Goal: Task Accomplishment & Management: Use online tool/utility

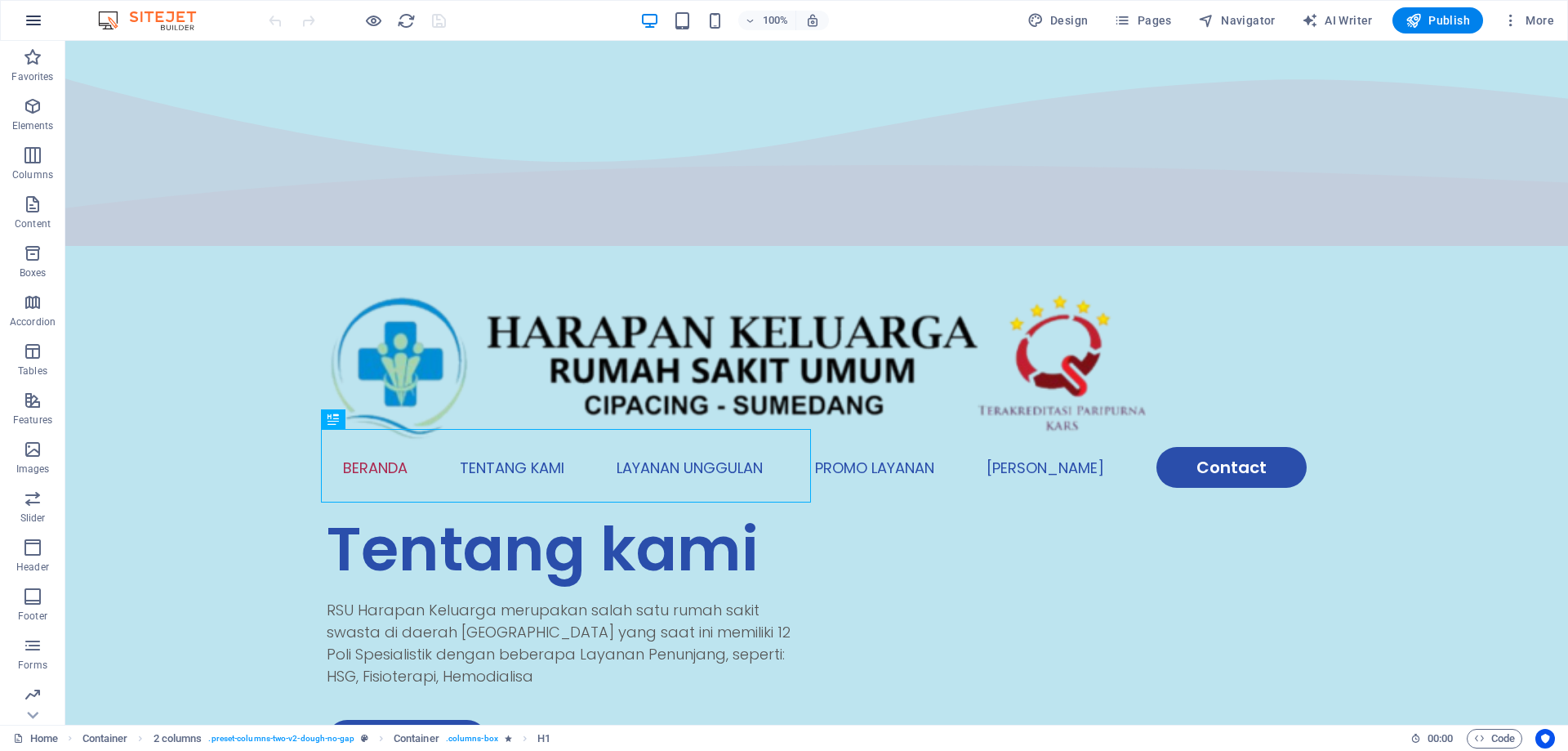
click at [35, 22] on icon "button" at bounding box center [33, 20] width 20 height 20
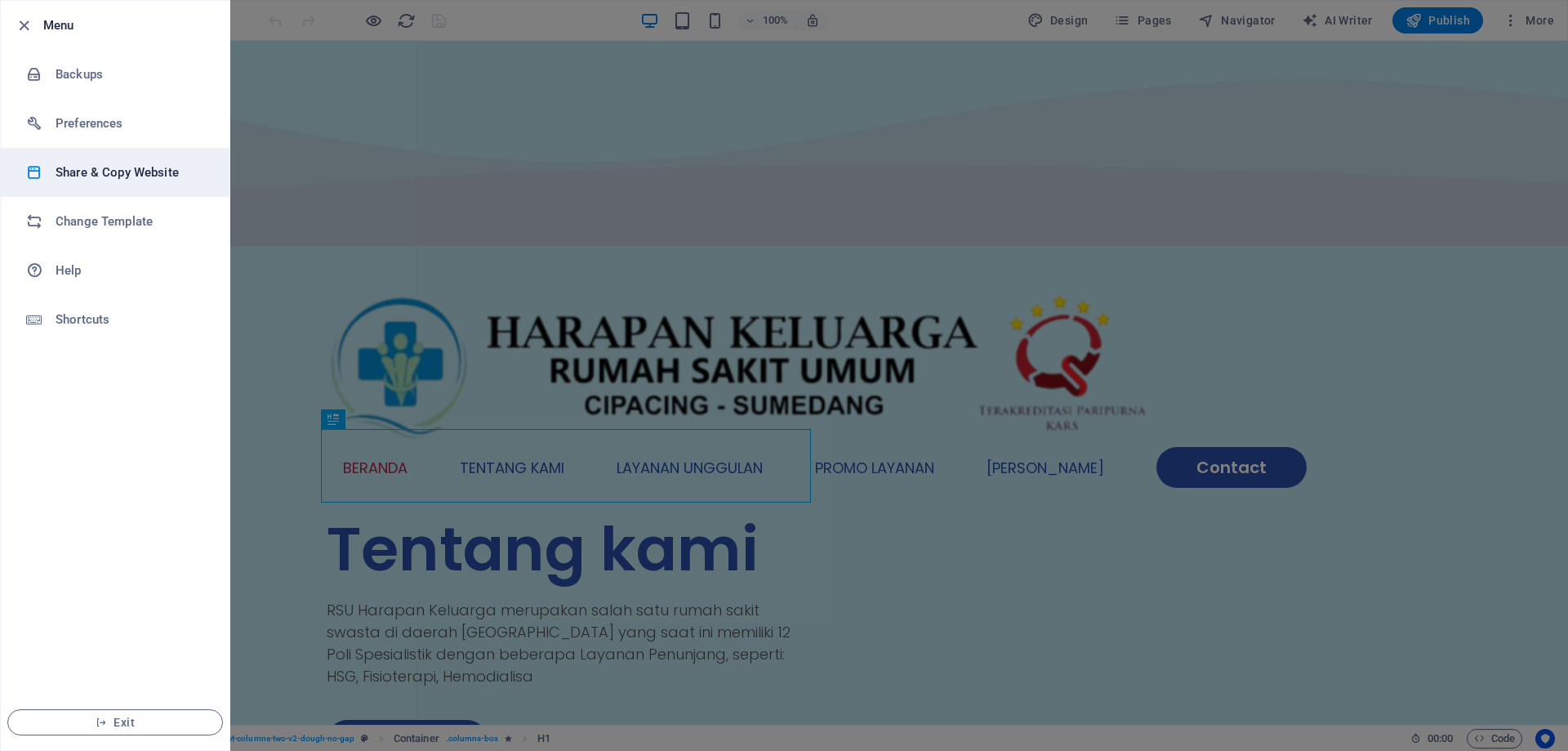
click at [120, 174] on h6 "Share & Copy Website" at bounding box center [131, 172] width 151 height 20
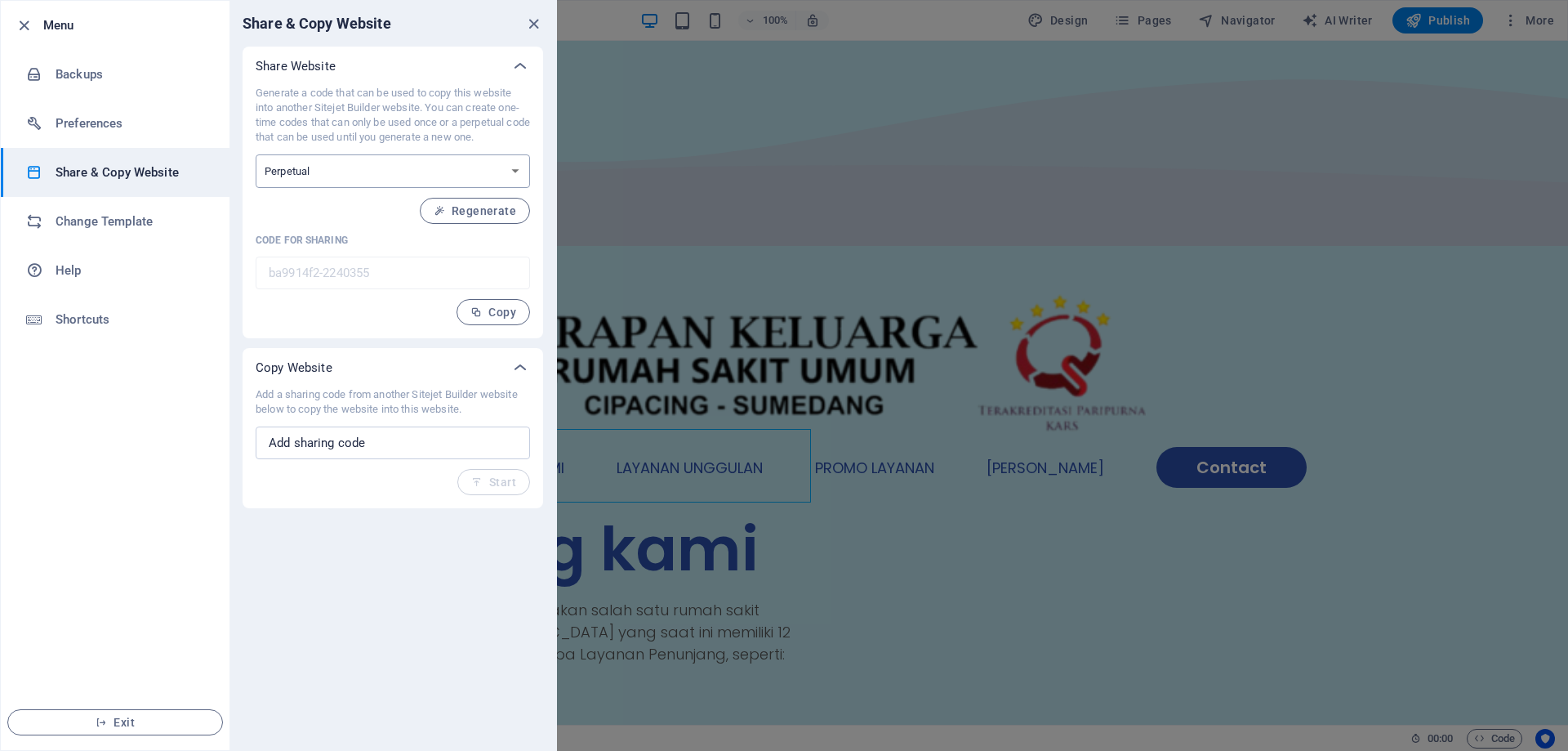
click at [480, 172] on select "One-time Perpetual" at bounding box center [393, 171] width 275 height 33
click at [470, 171] on select "One-time Perpetual" at bounding box center [393, 171] width 275 height 33
click at [471, 171] on select "One-time Perpetual" at bounding box center [393, 171] width 275 height 33
click at [438, 448] on input "text" at bounding box center [393, 443] width 275 height 33
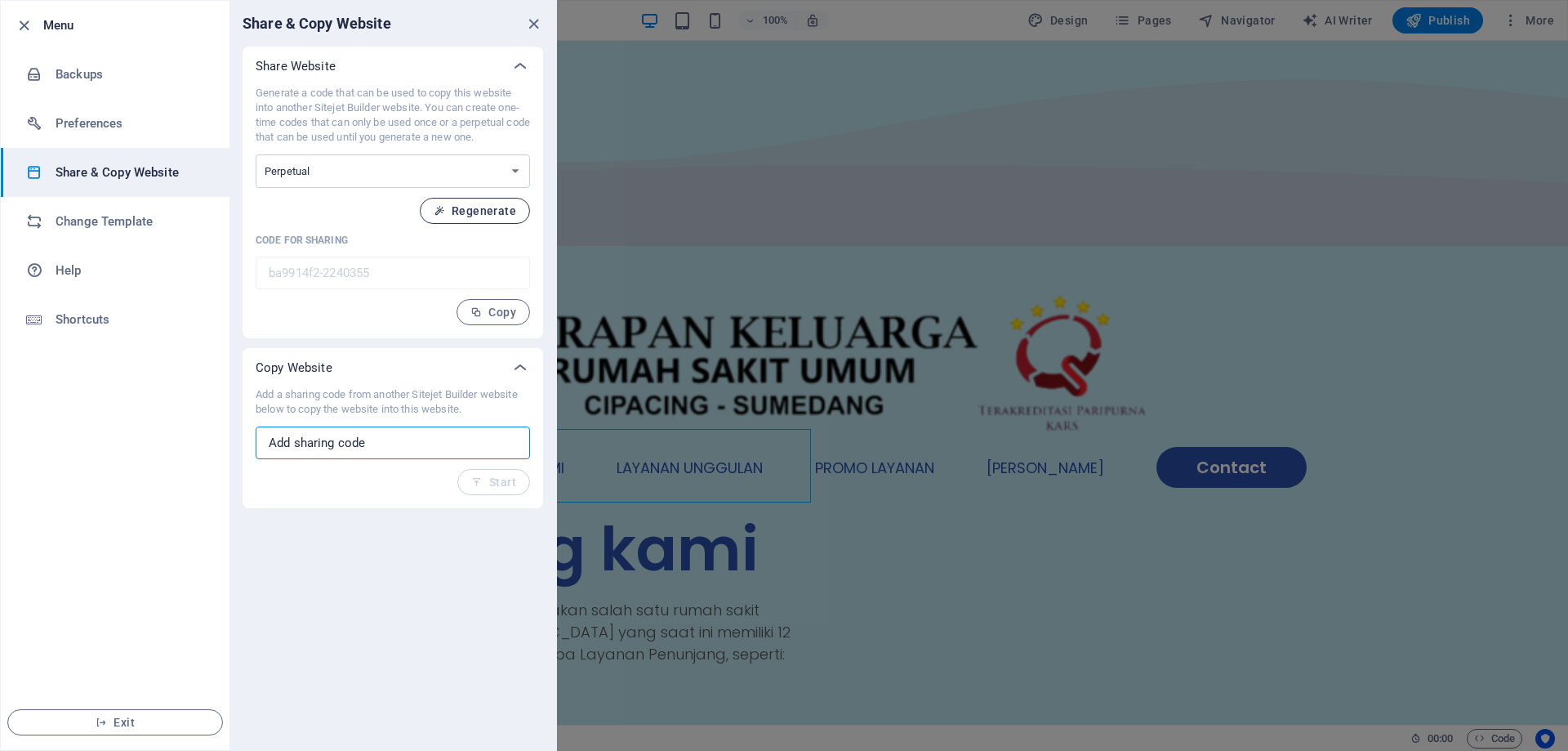
click at [490, 209] on span "Regenerate" at bounding box center [474, 210] width 82 height 13
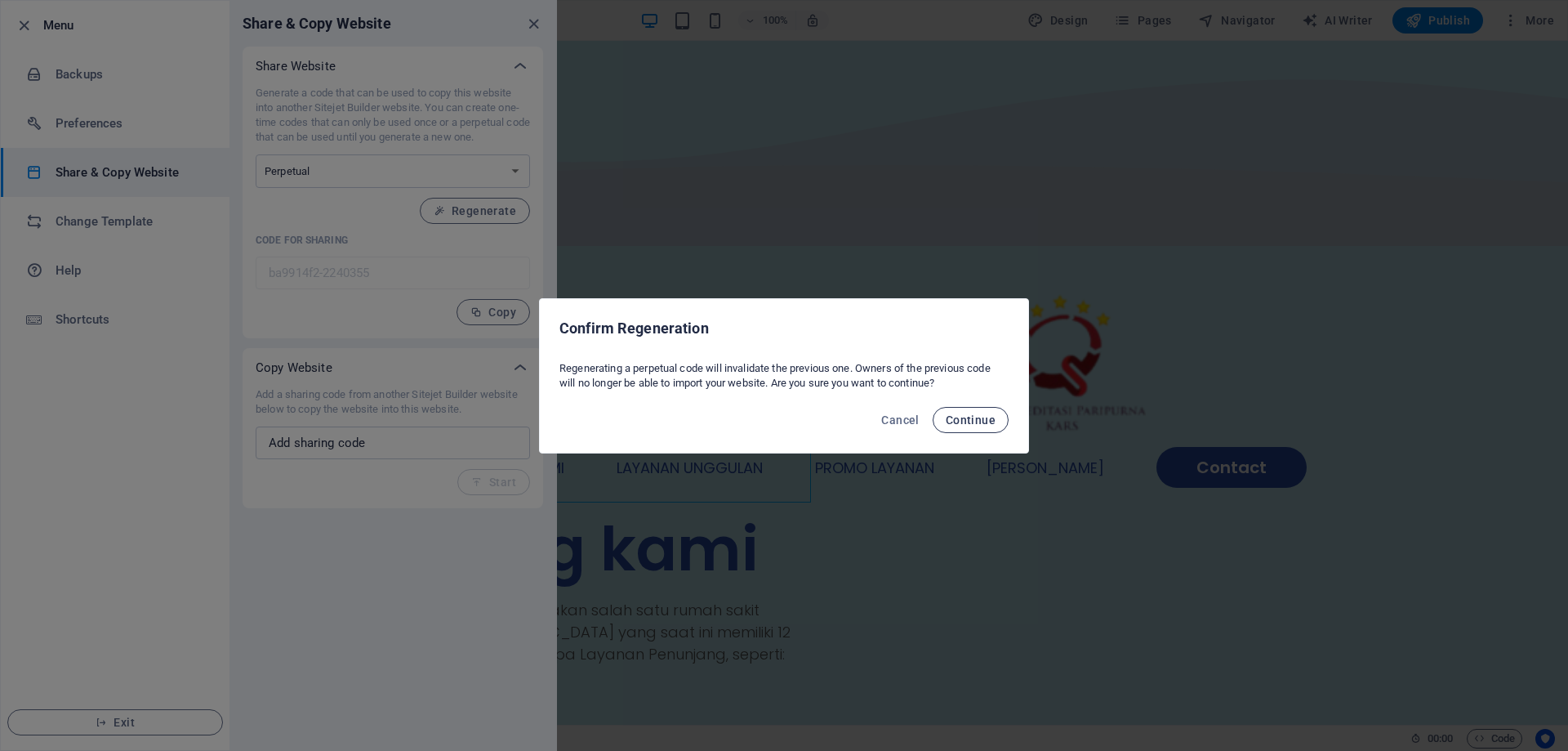
click at [985, 414] on span "Continue" at bounding box center [970, 419] width 50 height 13
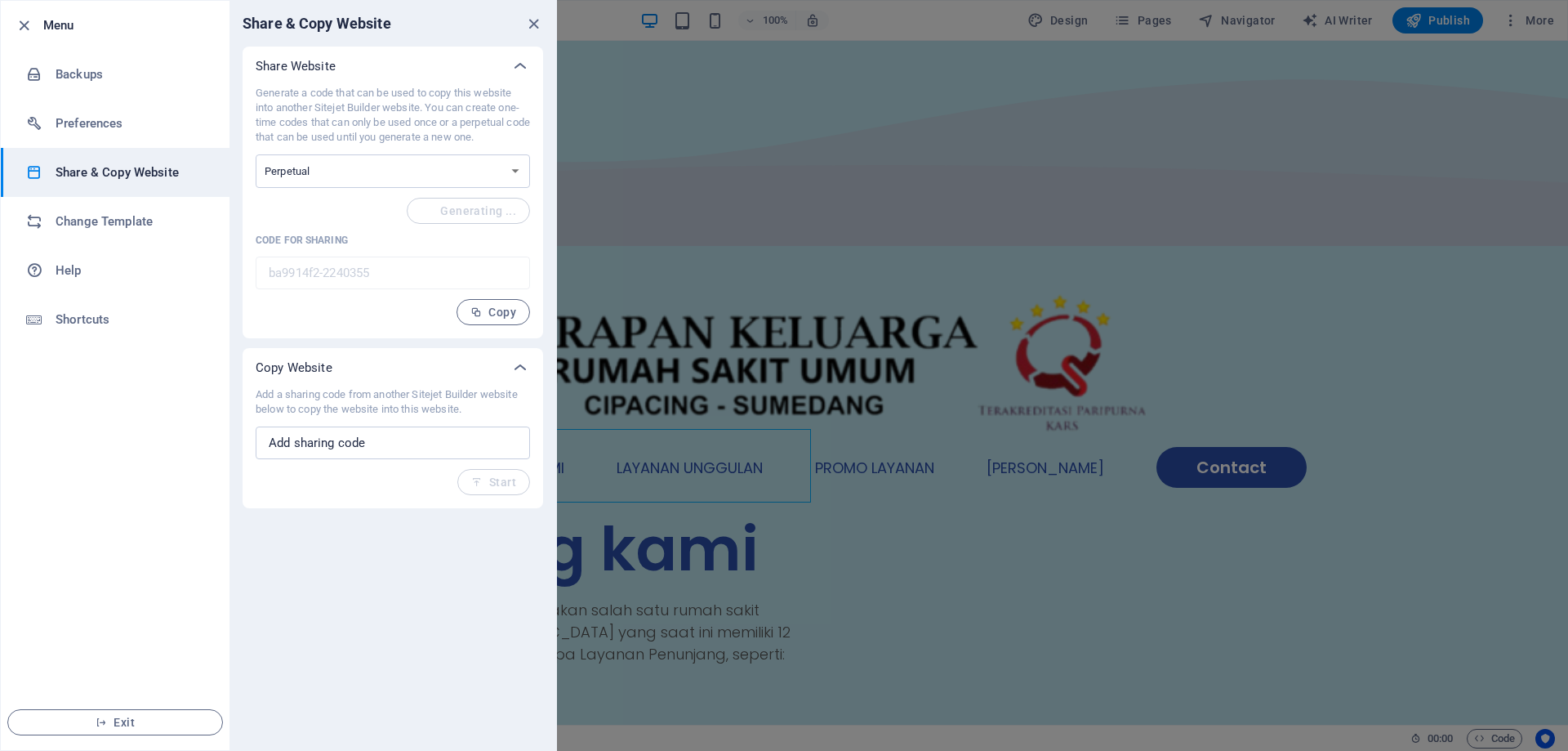
type input "a9f67b6a-2240355"
click at [499, 315] on span "Copy" at bounding box center [494, 311] width 46 height 13
click at [741, 343] on div at bounding box center [784, 375] width 1568 height 751
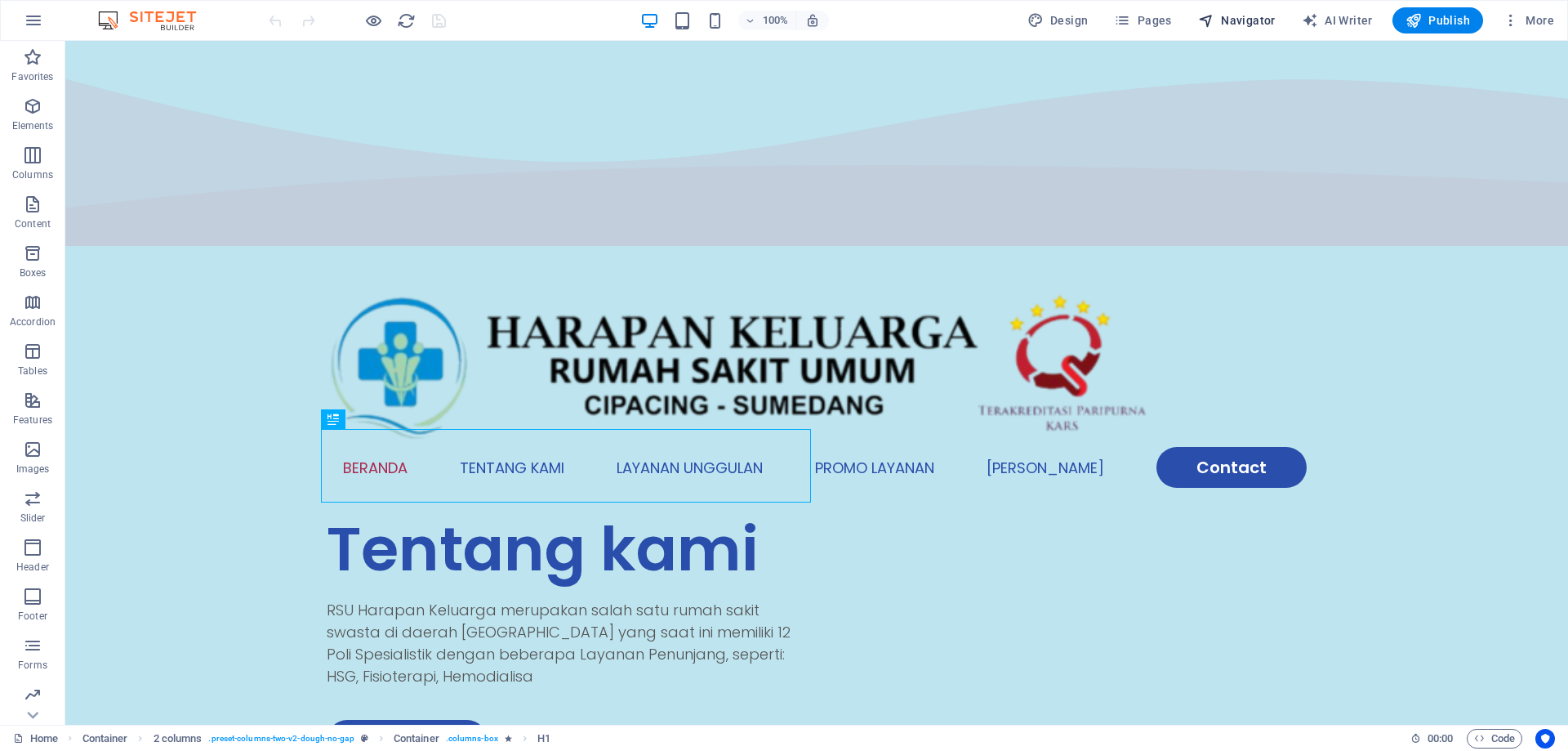
click at [1258, 23] on span "Navigator" at bounding box center [1237, 20] width 78 height 16
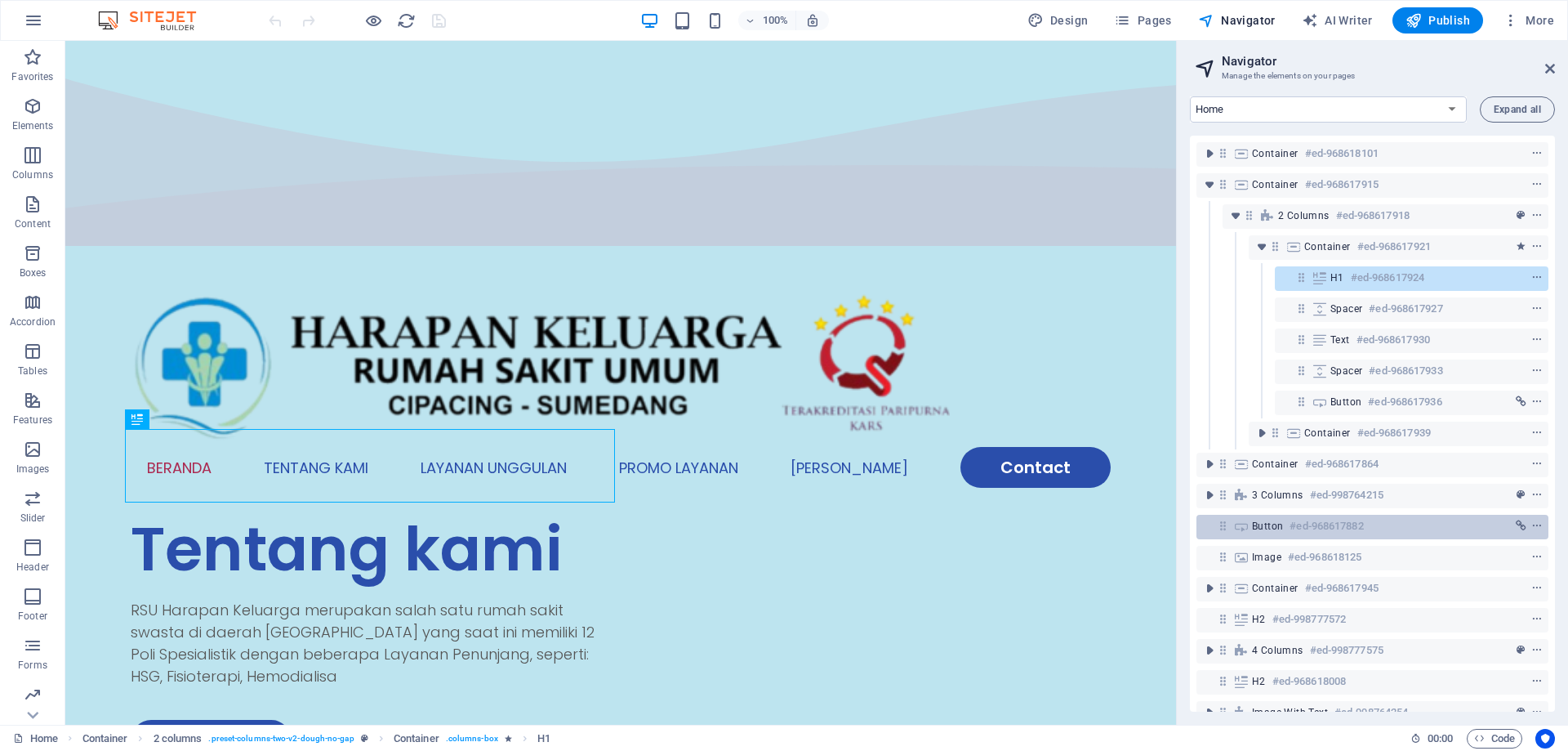
click at [1346, 533] on h6 "#ed-968617882" at bounding box center [1326, 526] width 74 height 20
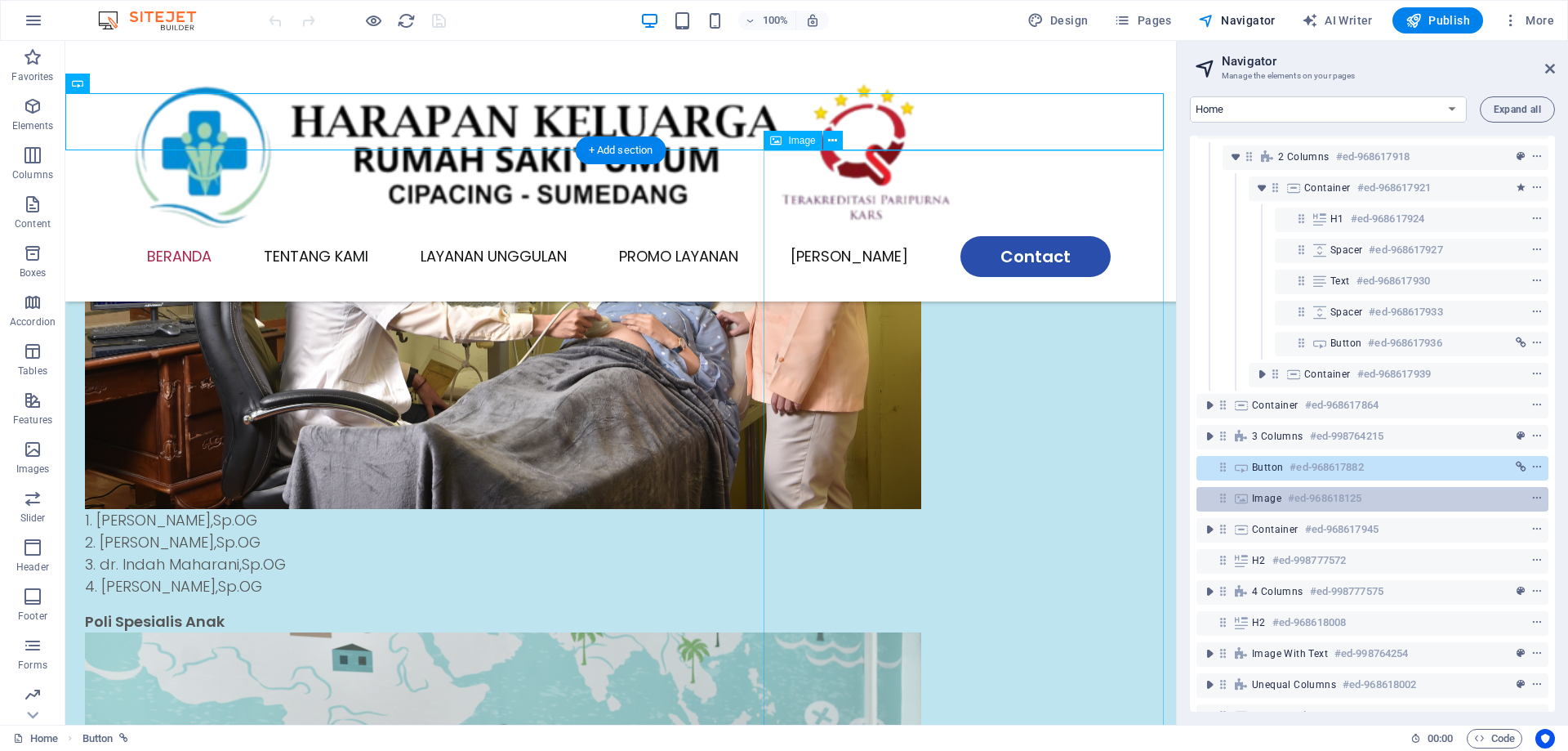
scroll to position [126, 0]
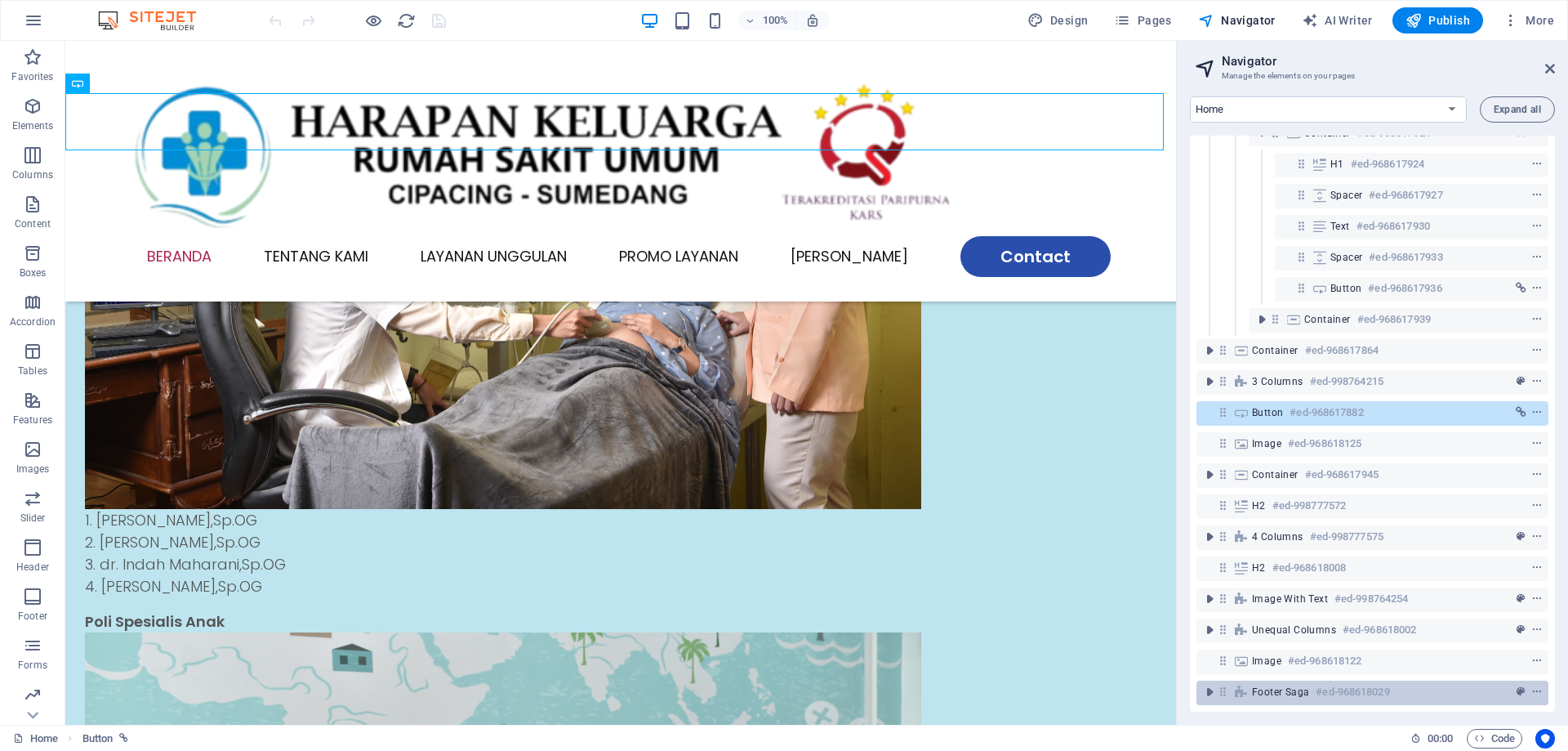
click at [1346, 686] on h6 "#ed-968618029" at bounding box center [1353, 692] width 74 height 20
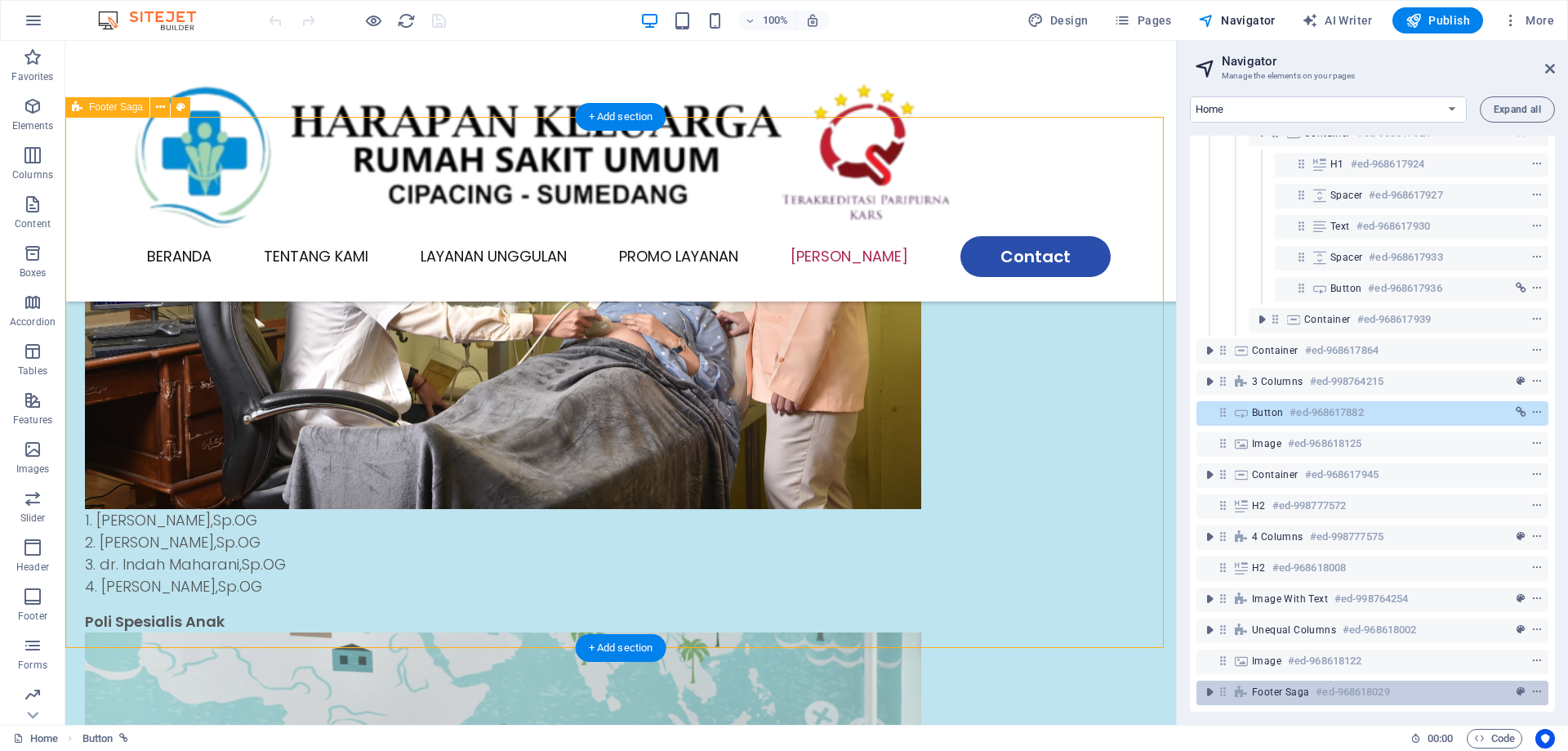
scroll to position [2855, 0]
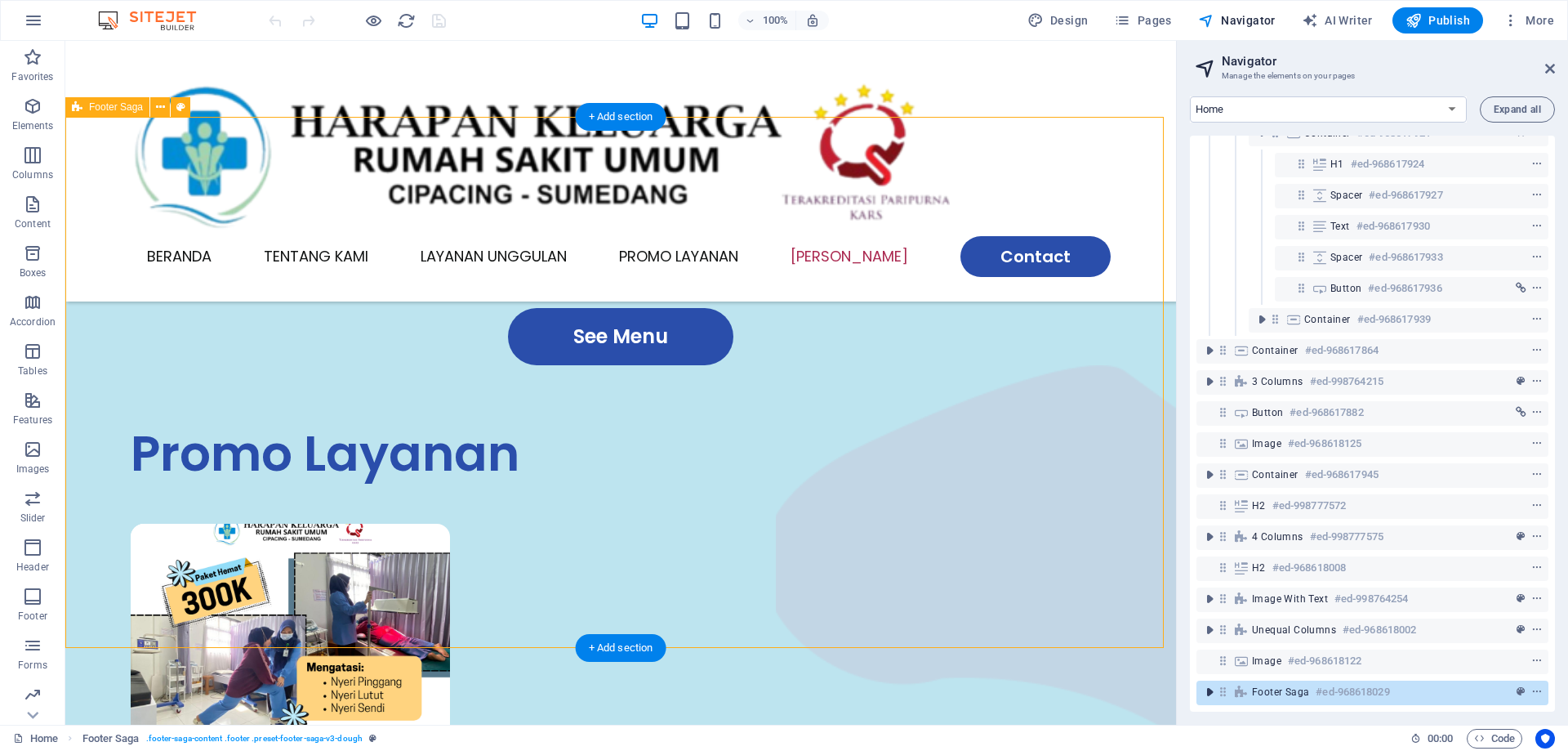
click at [1212, 684] on icon "toggle-expand" at bounding box center [1209, 692] width 16 height 16
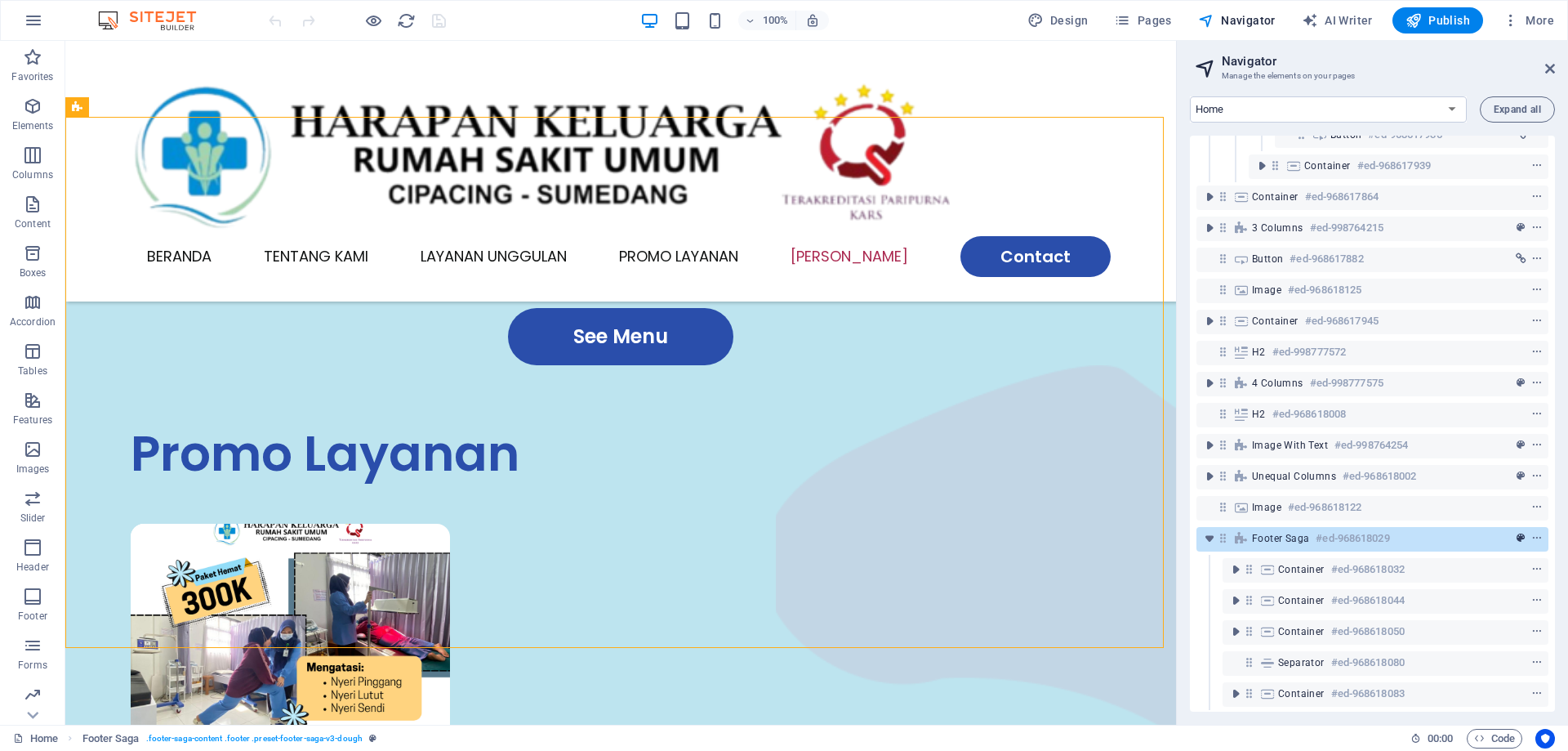
scroll to position [281, 0]
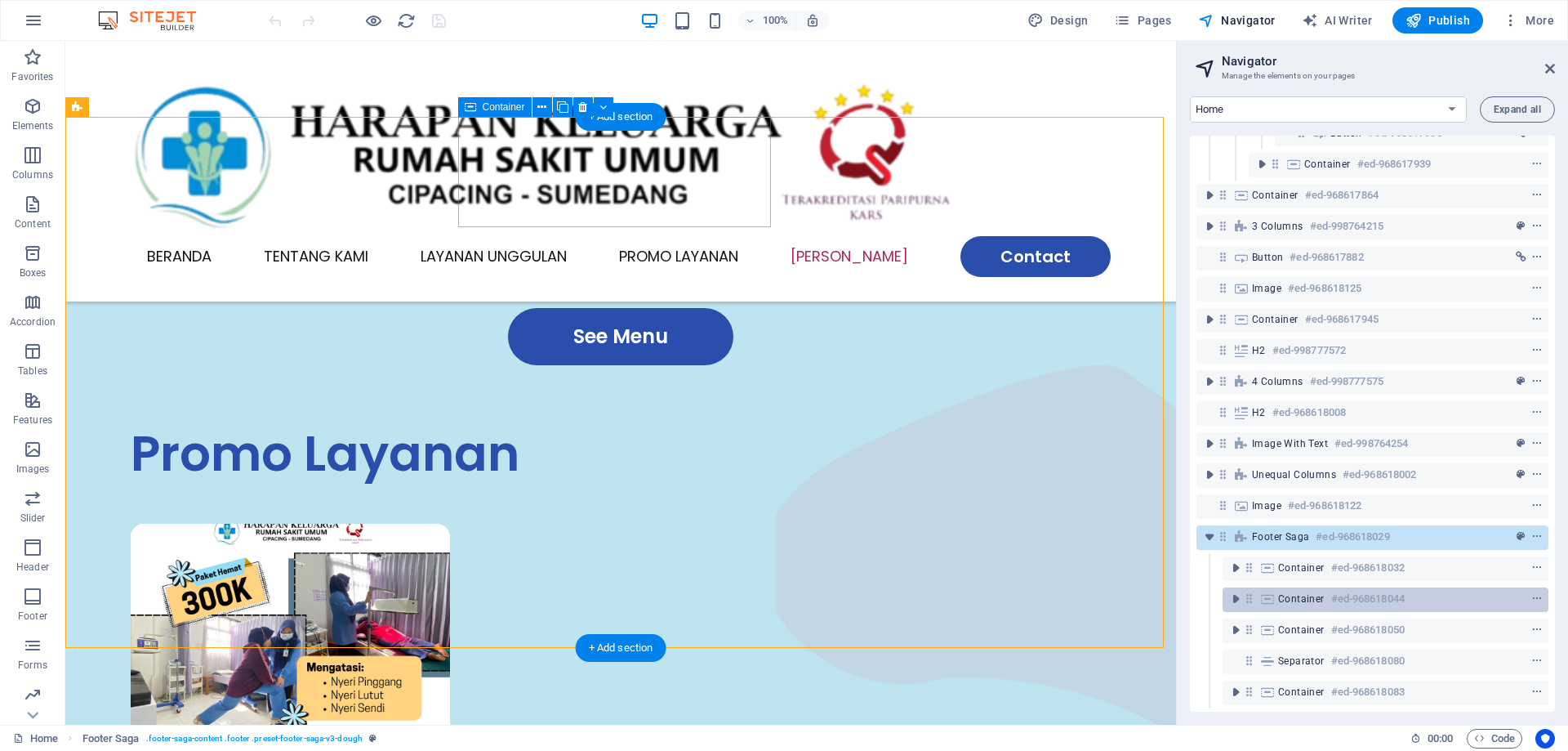
click at [1303, 592] on span "Container" at bounding box center [1301, 598] width 47 height 13
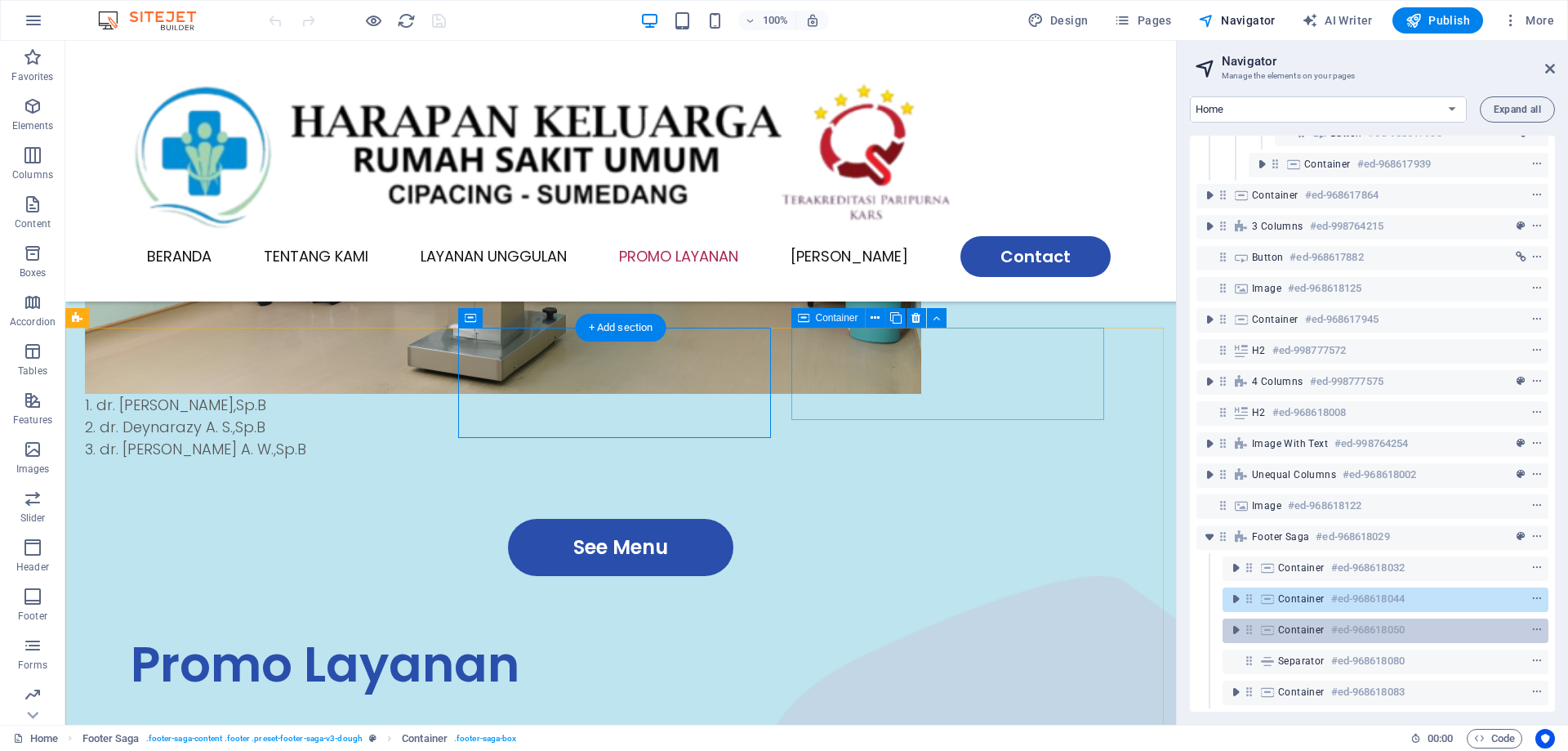
click at [1303, 624] on span "Container" at bounding box center [1301, 630] width 47 height 13
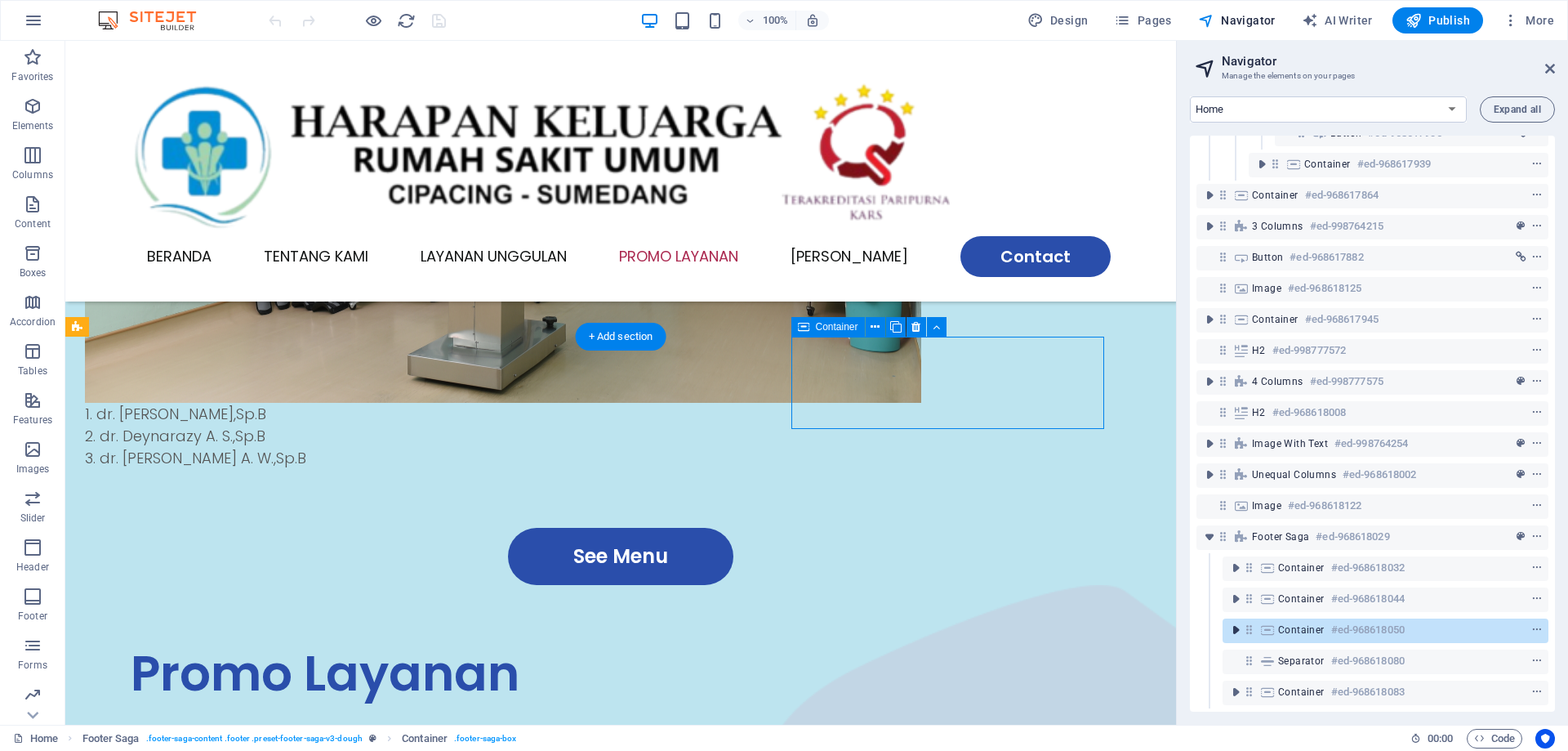
click at [1235, 622] on icon "toggle-expand" at bounding box center [1236, 630] width 16 height 16
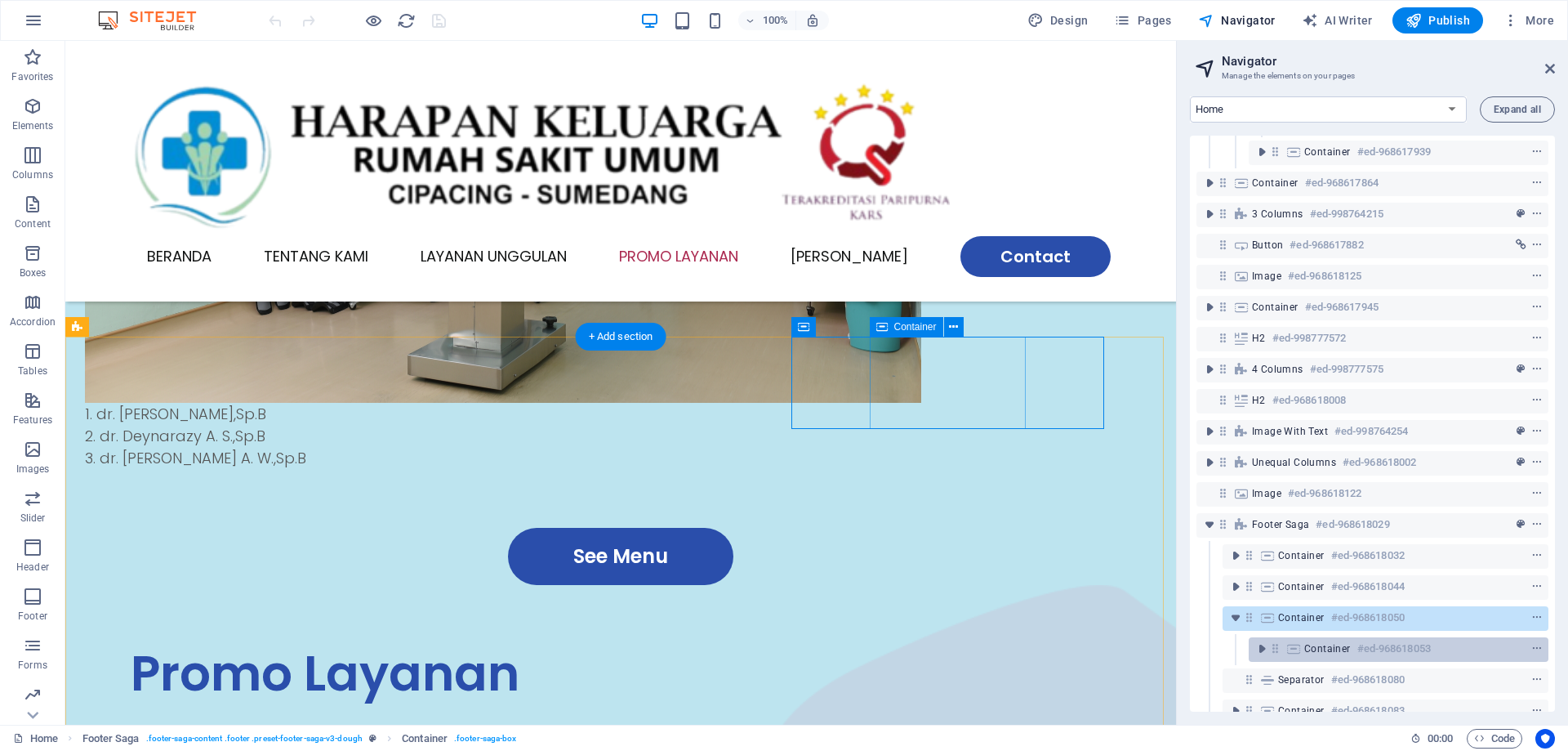
click at [1313, 650] on span "Container" at bounding box center [1327, 648] width 47 height 13
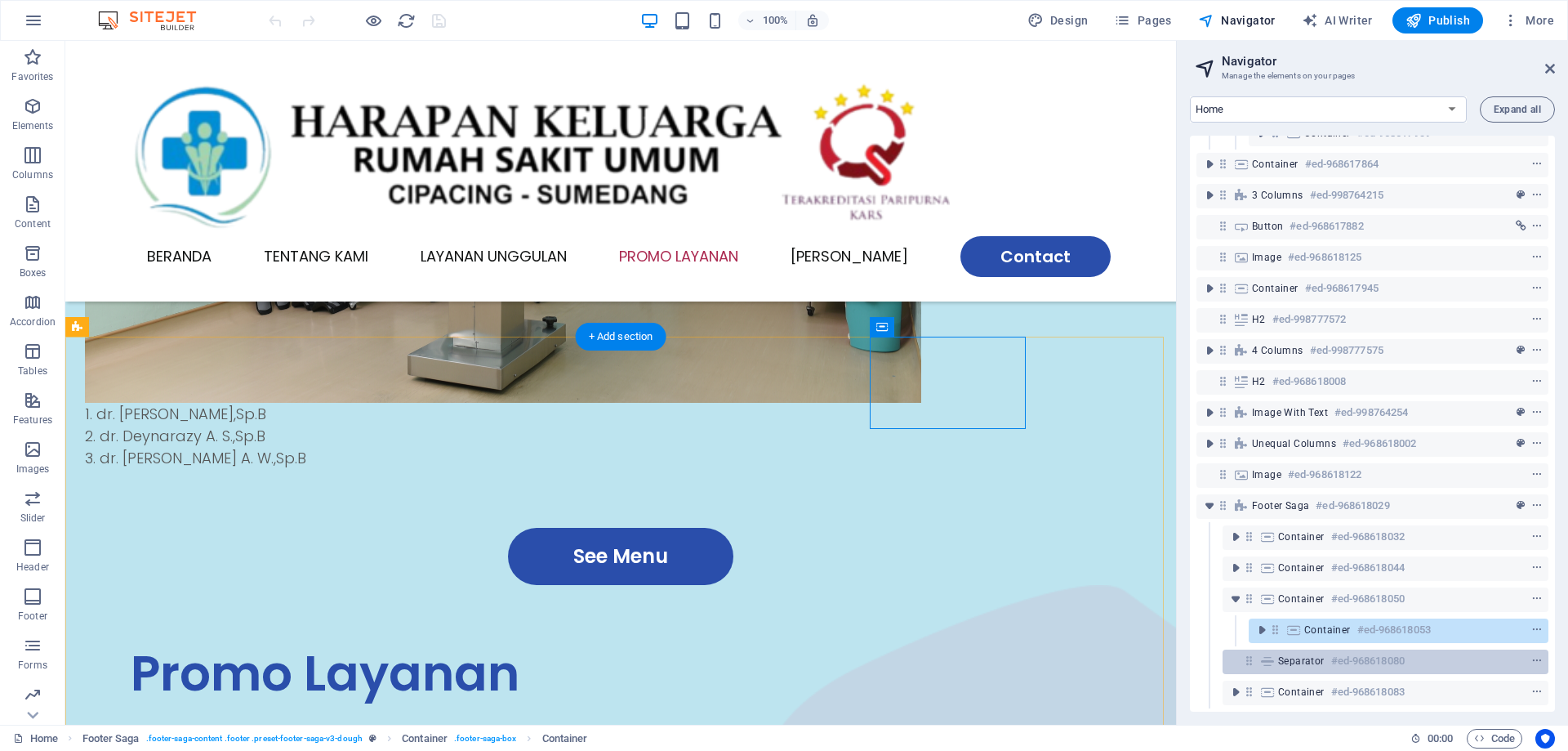
scroll to position [312, 0]
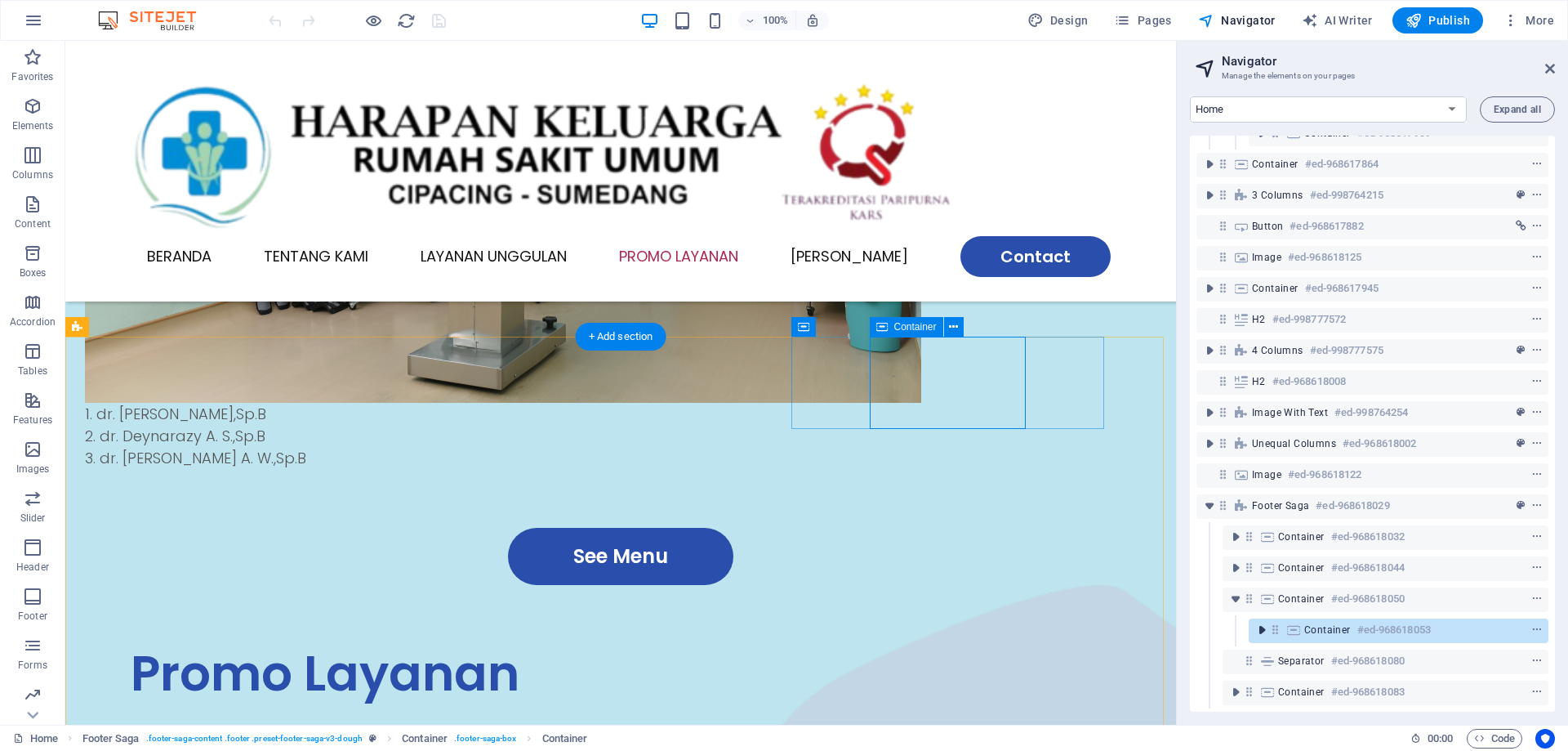
click at [1261, 622] on icon "toggle-expand" at bounding box center [1262, 630] width 16 height 16
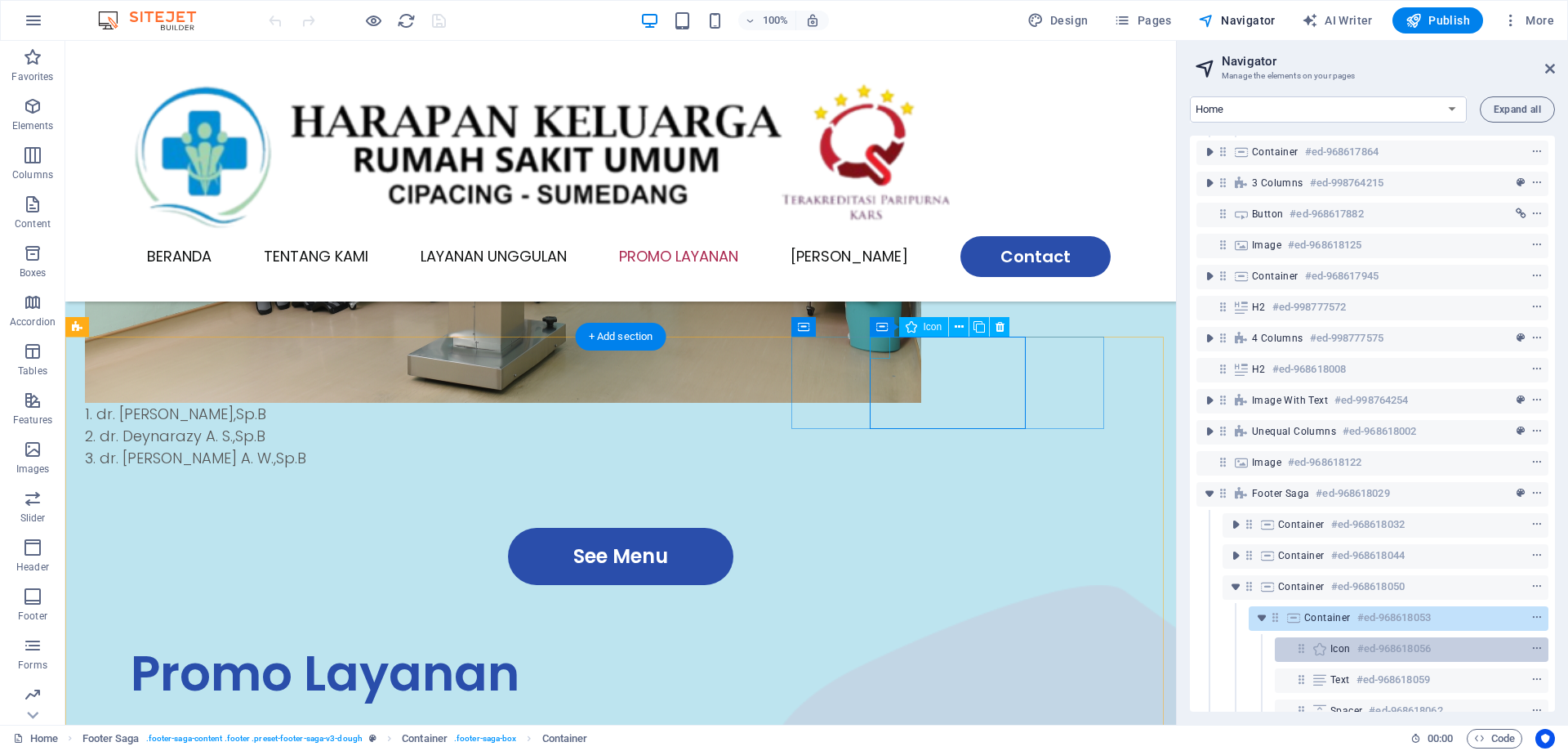
click at [1339, 651] on span "Icon" at bounding box center [1341, 648] width 20 height 13
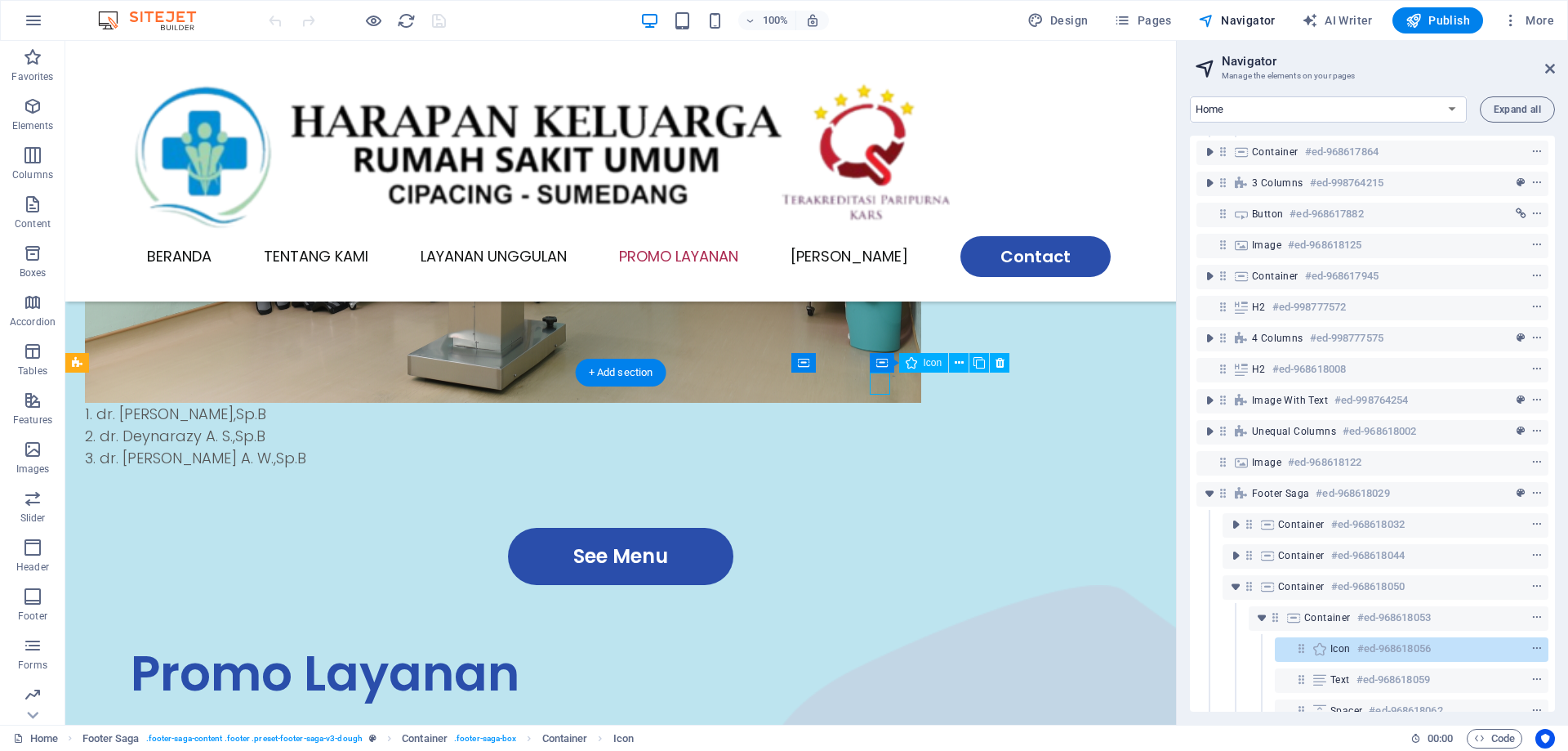
scroll to position [2599, 0]
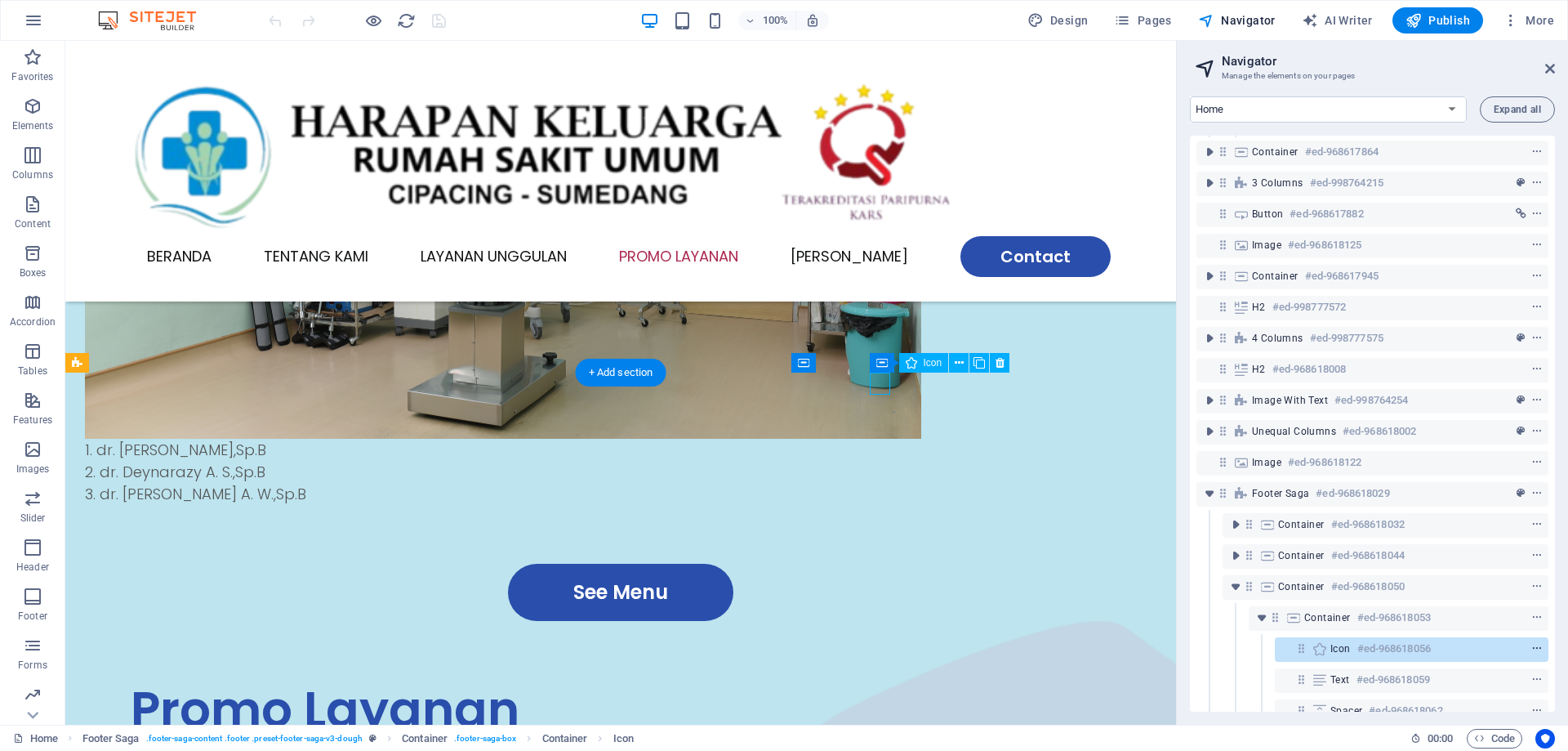
click at [1532, 646] on icon "context-menu" at bounding box center [1537, 648] width 11 height 11
click at [1410, 678] on h6 "#ed-968618059" at bounding box center [1393, 680] width 74 height 20
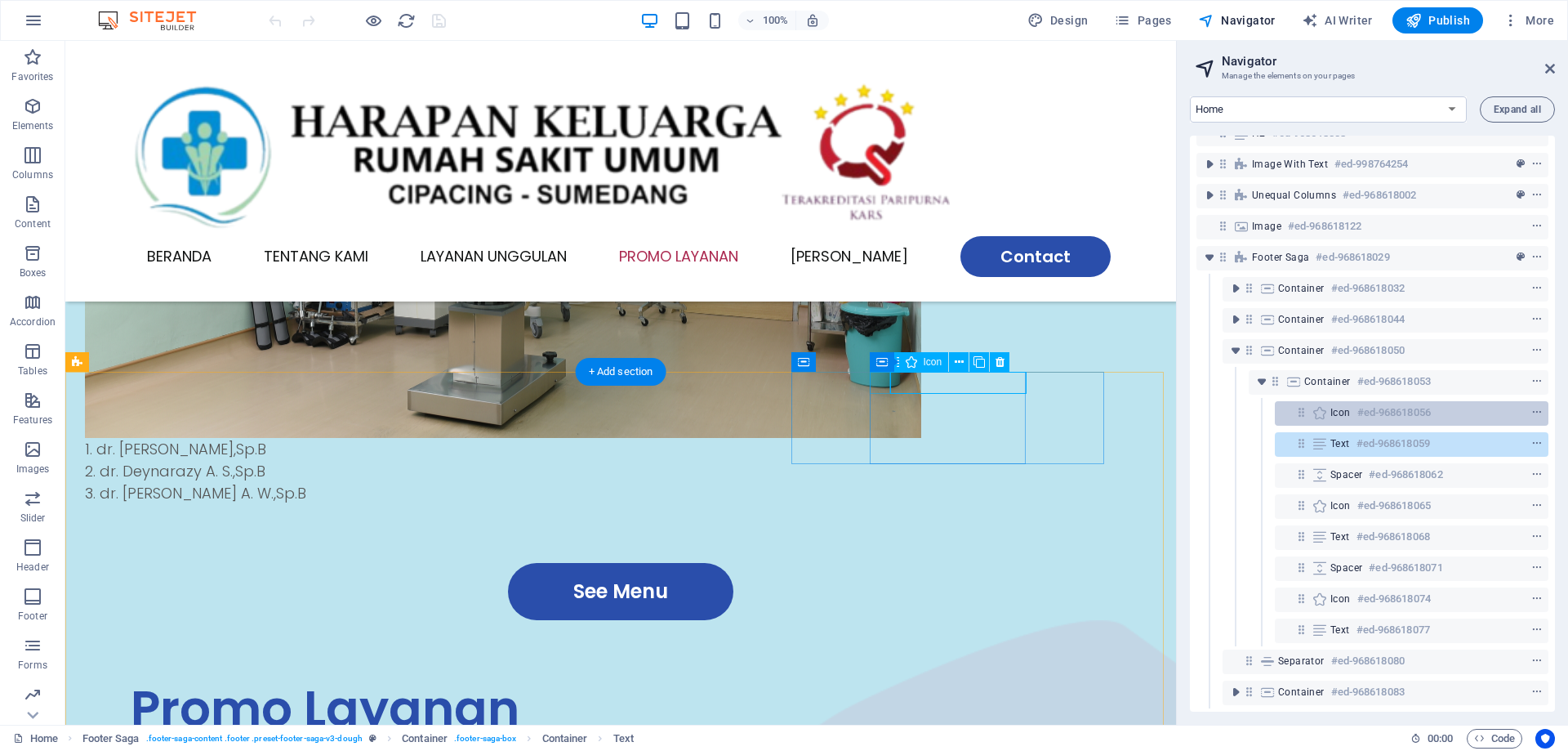
scroll to position [558, 0]
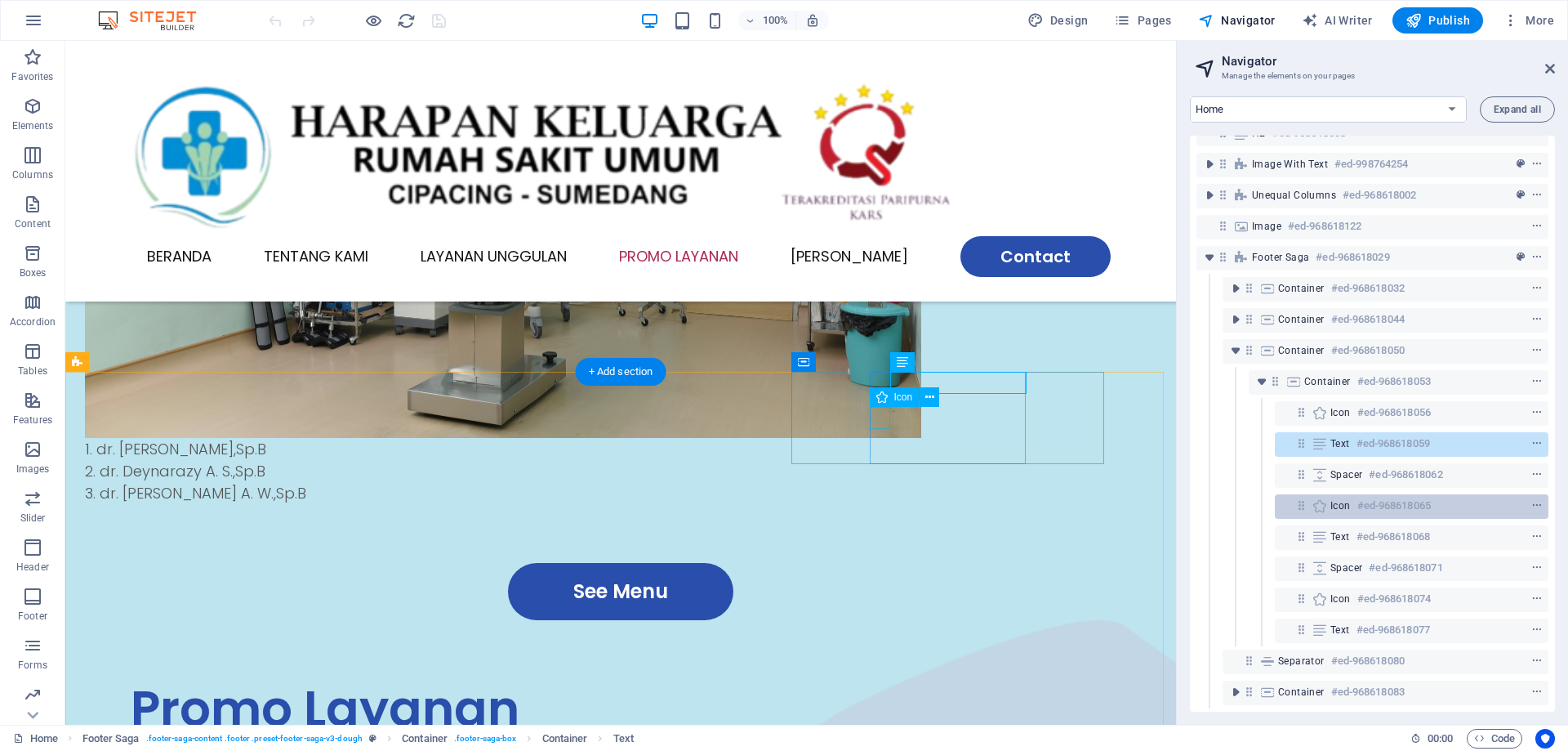
click at [1370, 496] on h6 "#ed-968618065" at bounding box center [1394, 506] width 74 height 20
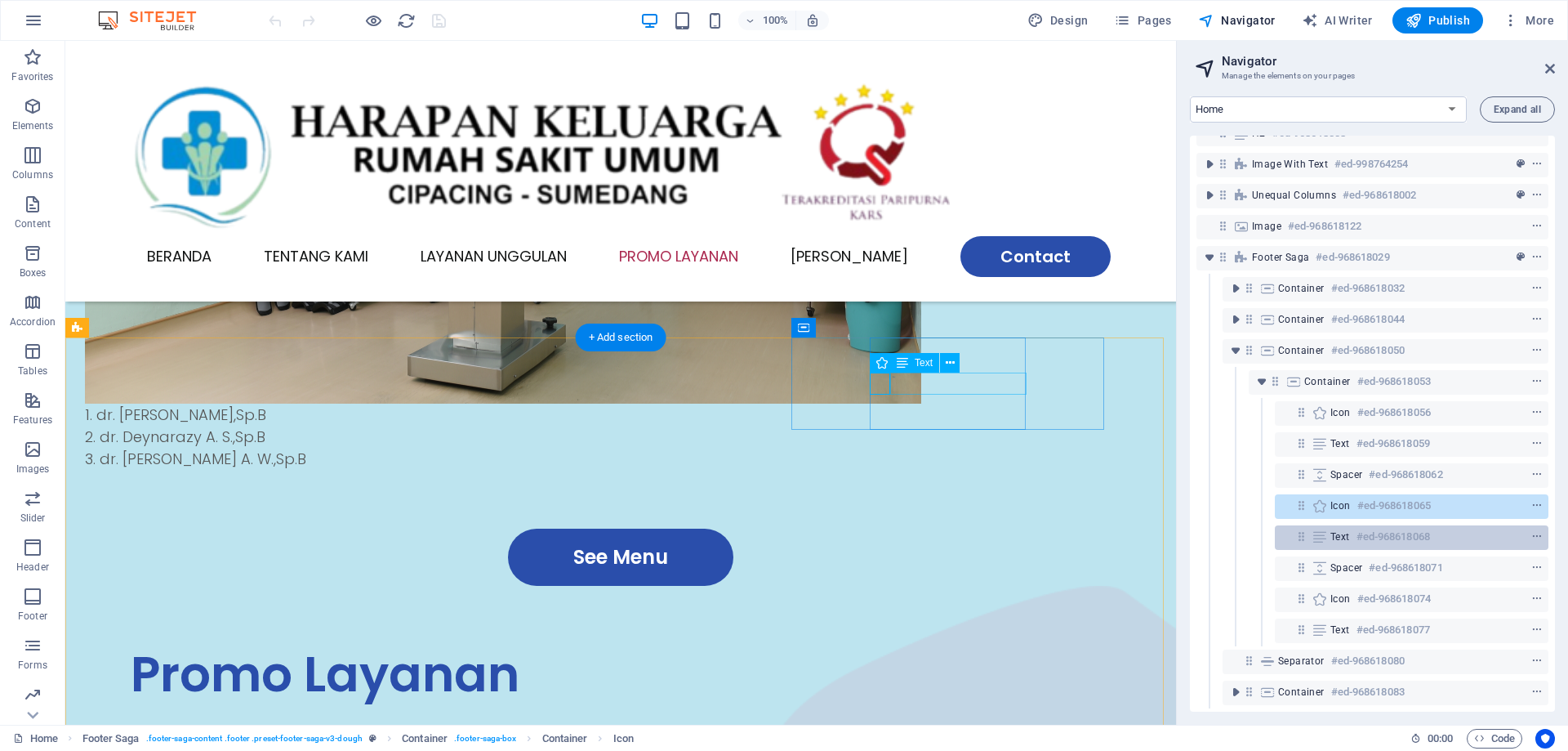
click at [1370, 527] on h6 "#ed-968618068" at bounding box center [1393, 536] width 74 height 20
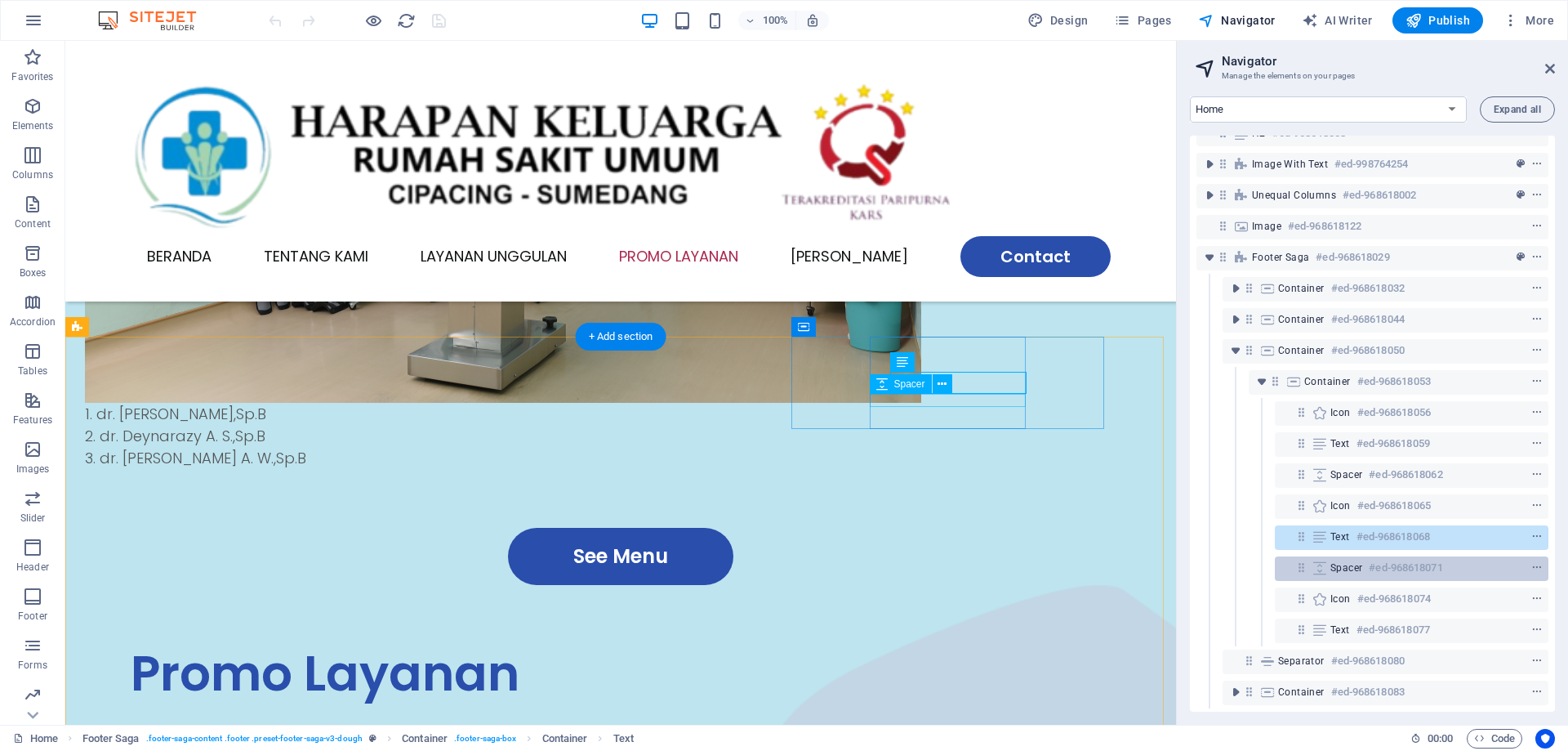
click at [1370, 558] on h6 "#ed-968618071" at bounding box center [1405, 568] width 74 height 20
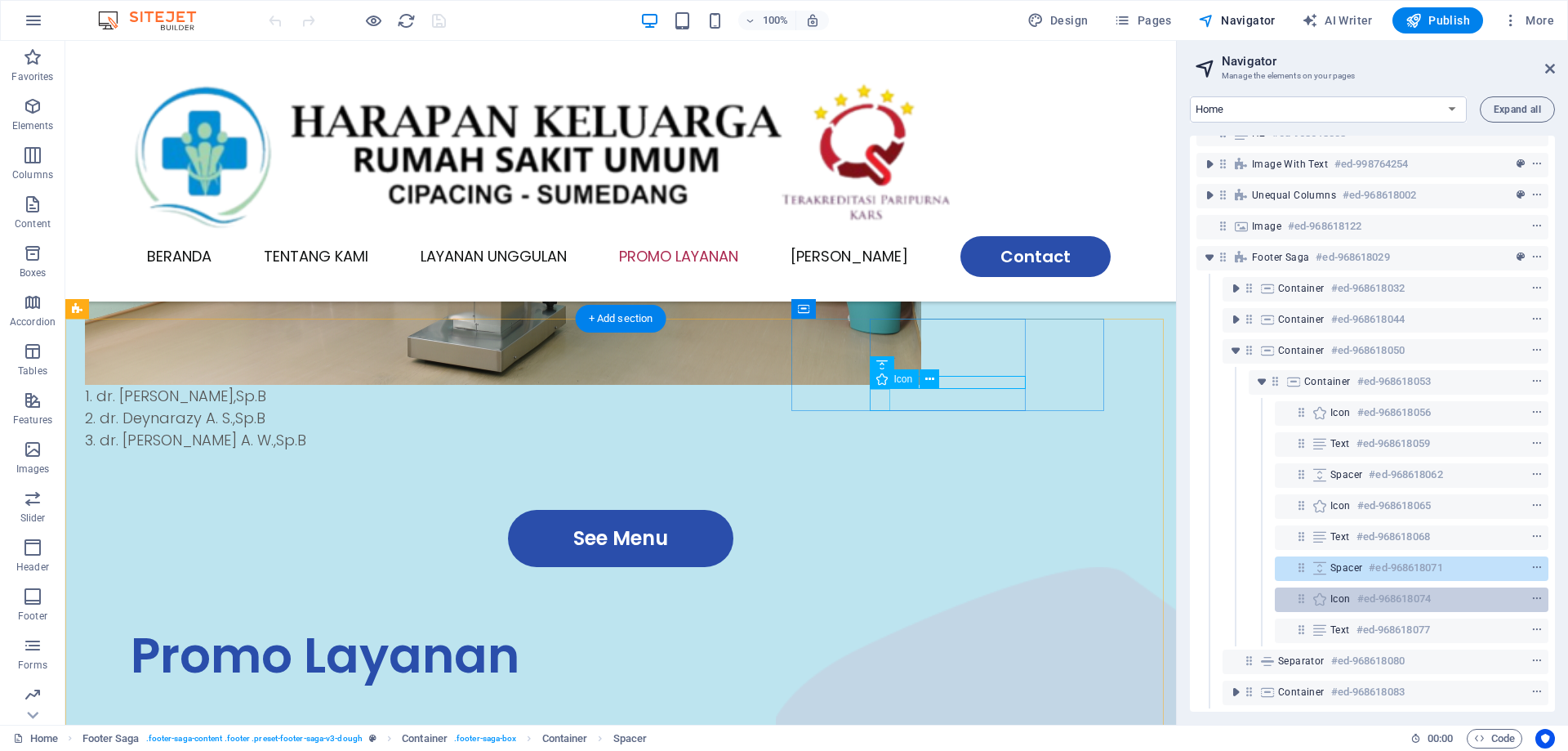
click at [1370, 589] on h6 "#ed-968618074" at bounding box center [1394, 598] width 74 height 20
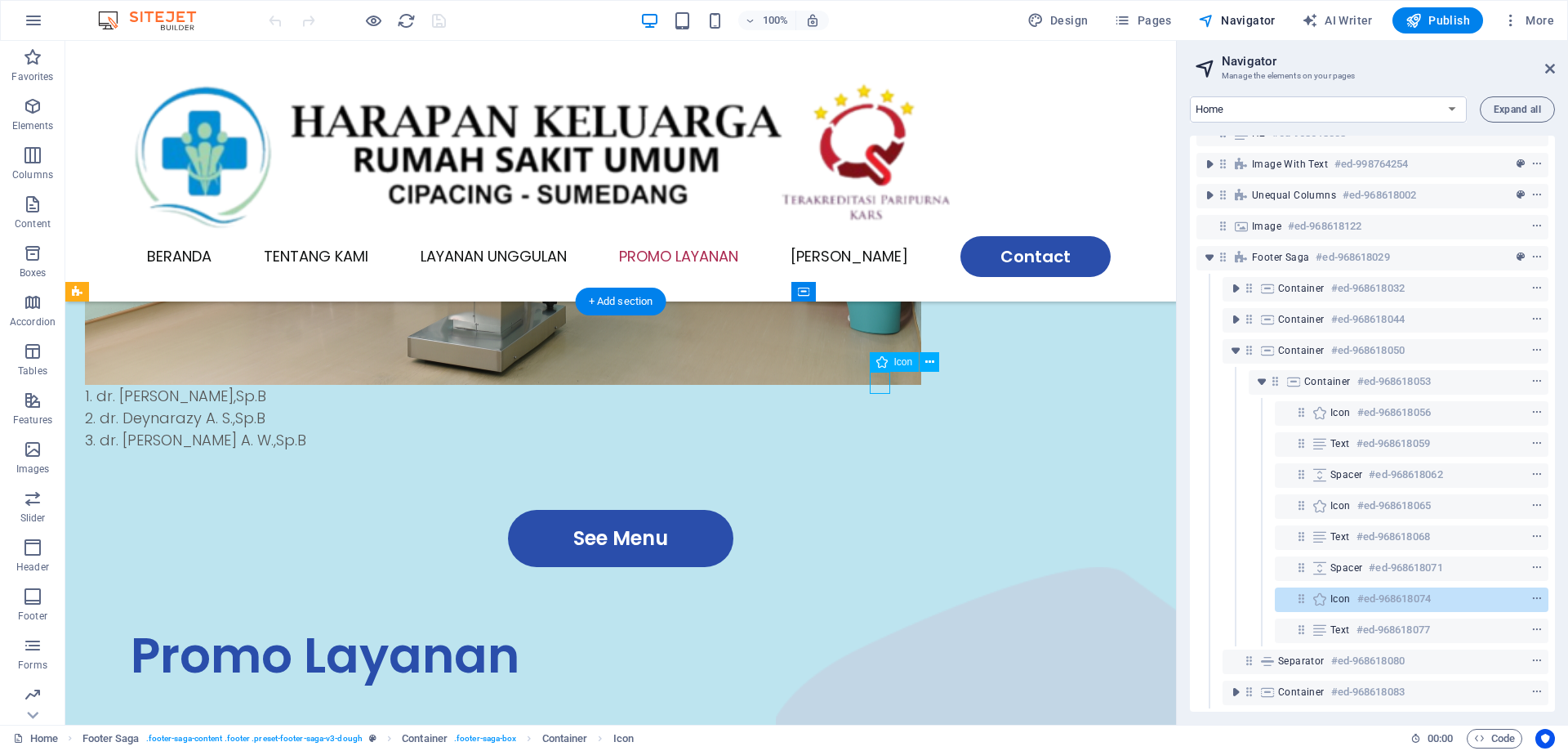
scroll to position [2671, 0]
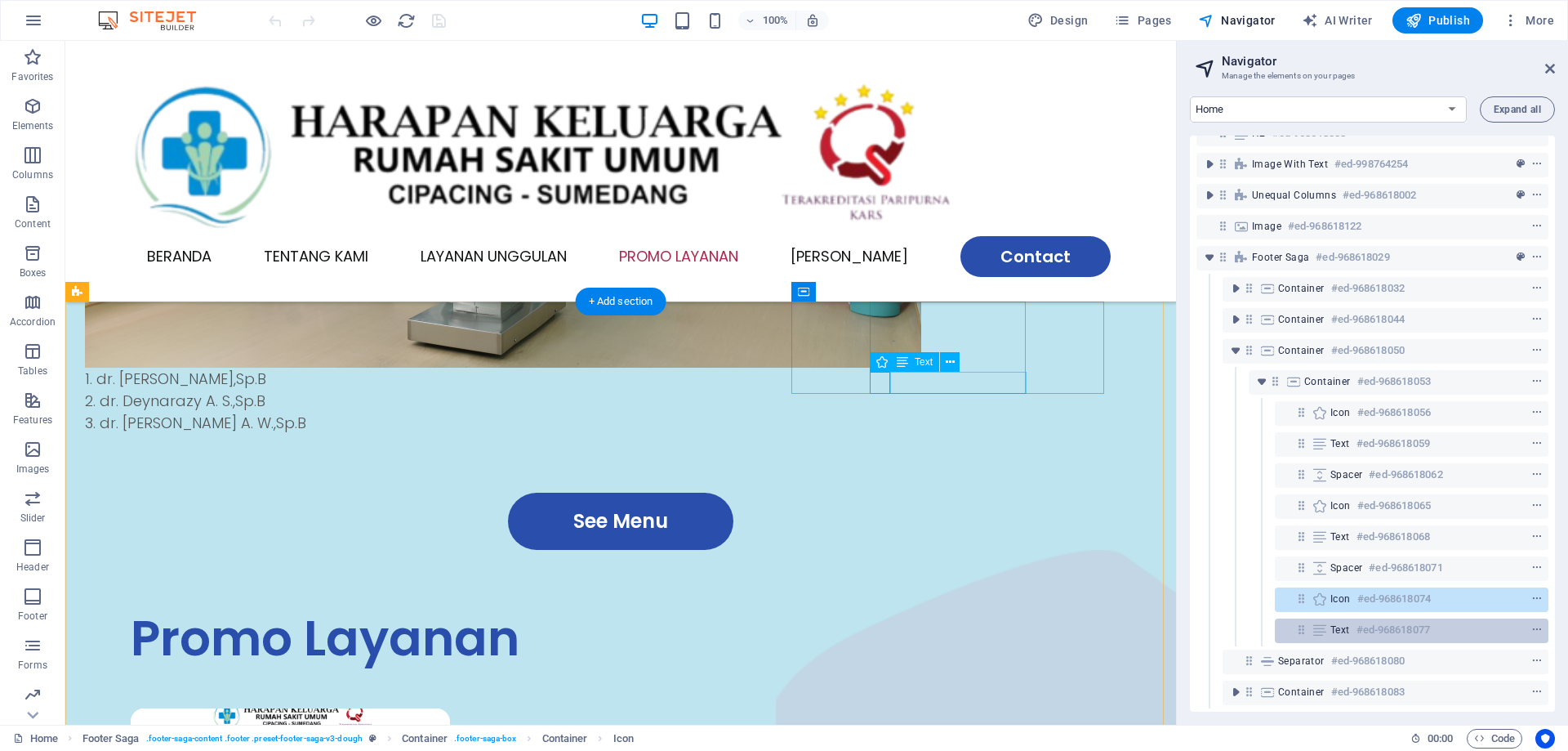
click at [1370, 624] on h6 "#ed-968618077" at bounding box center [1393, 630] width 74 height 20
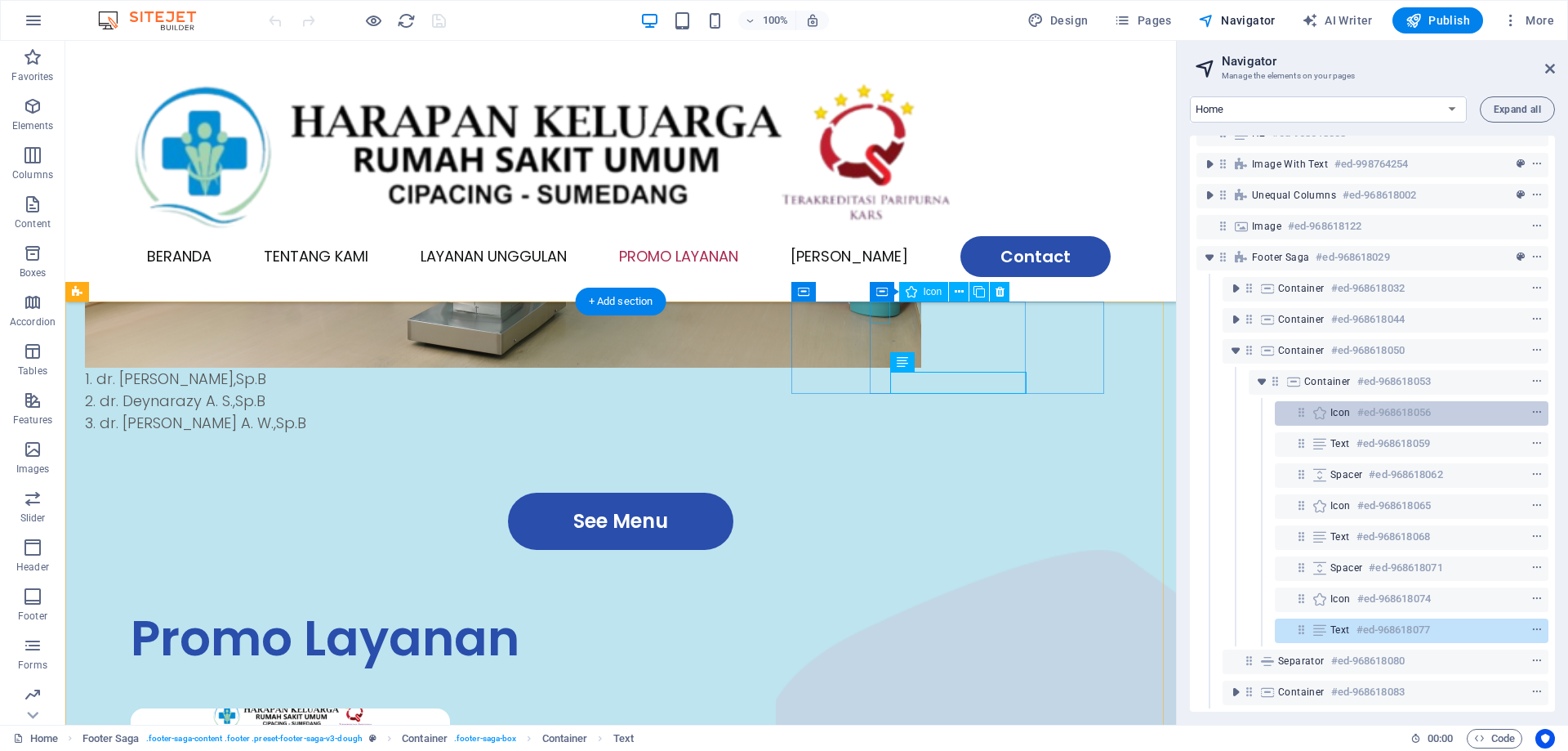
click at [1335, 406] on span "Icon" at bounding box center [1341, 412] width 20 height 13
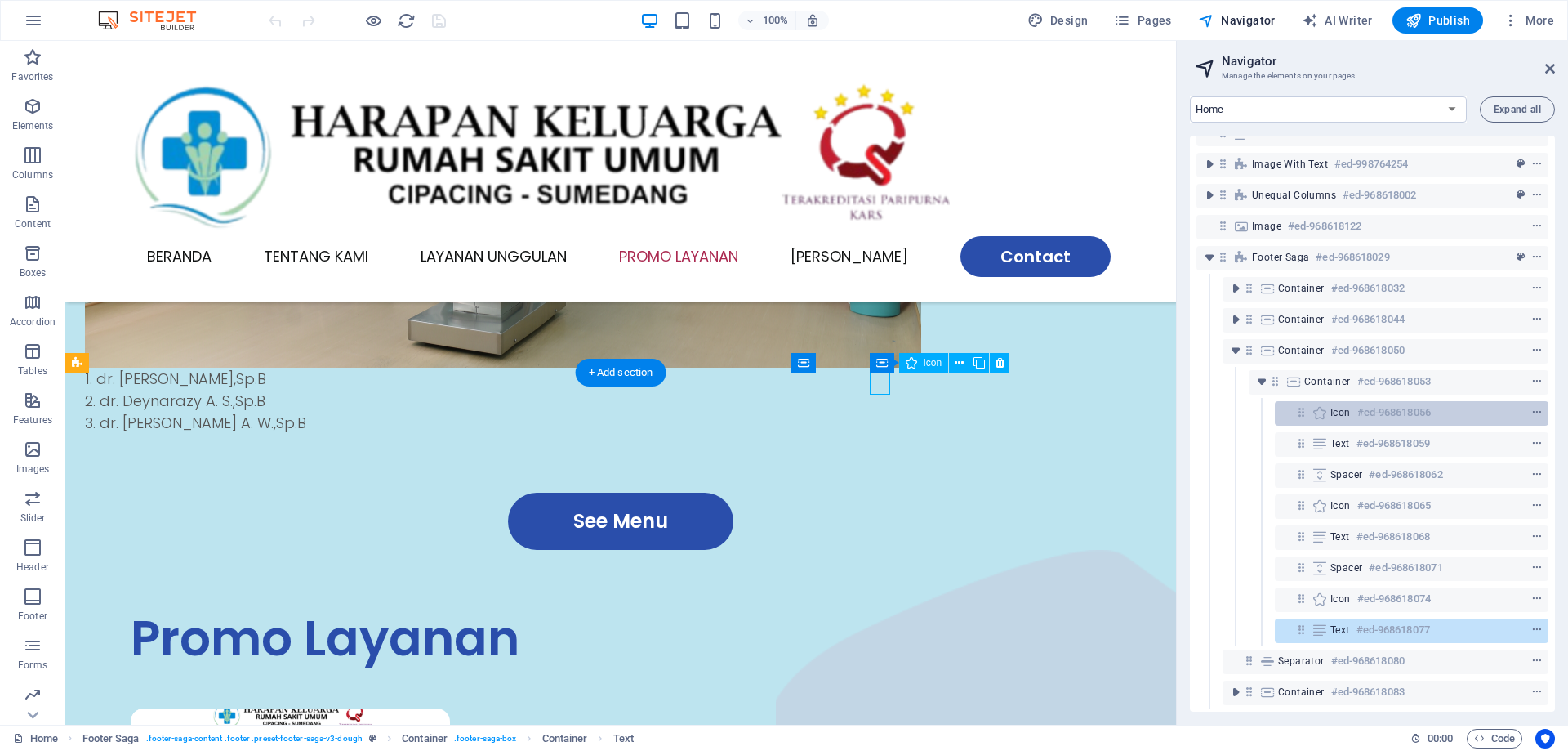
scroll to position [2599, 0]
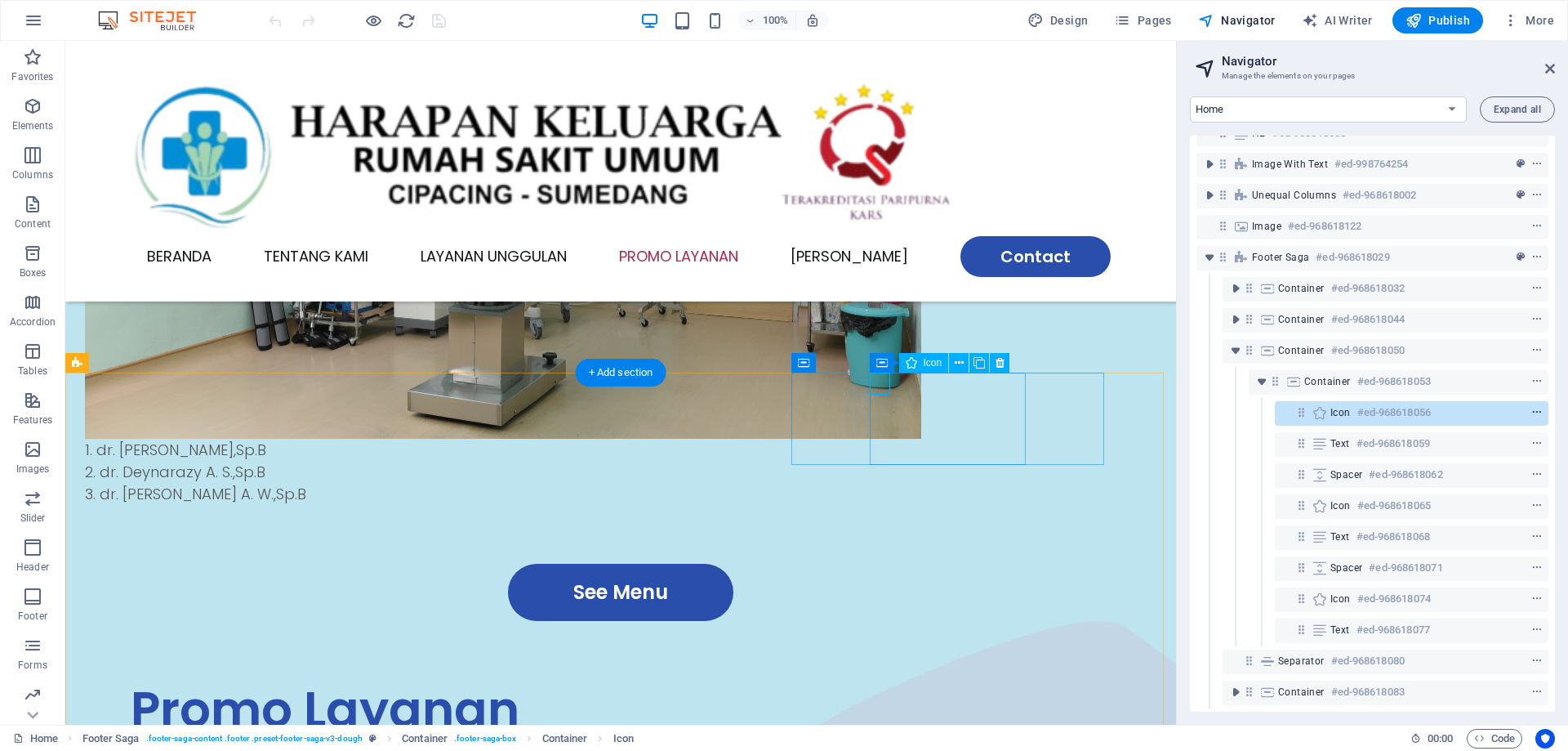
click at [1537, 407] on icon "context-menu" at bounding box center [1537, 412] width 11 height 11
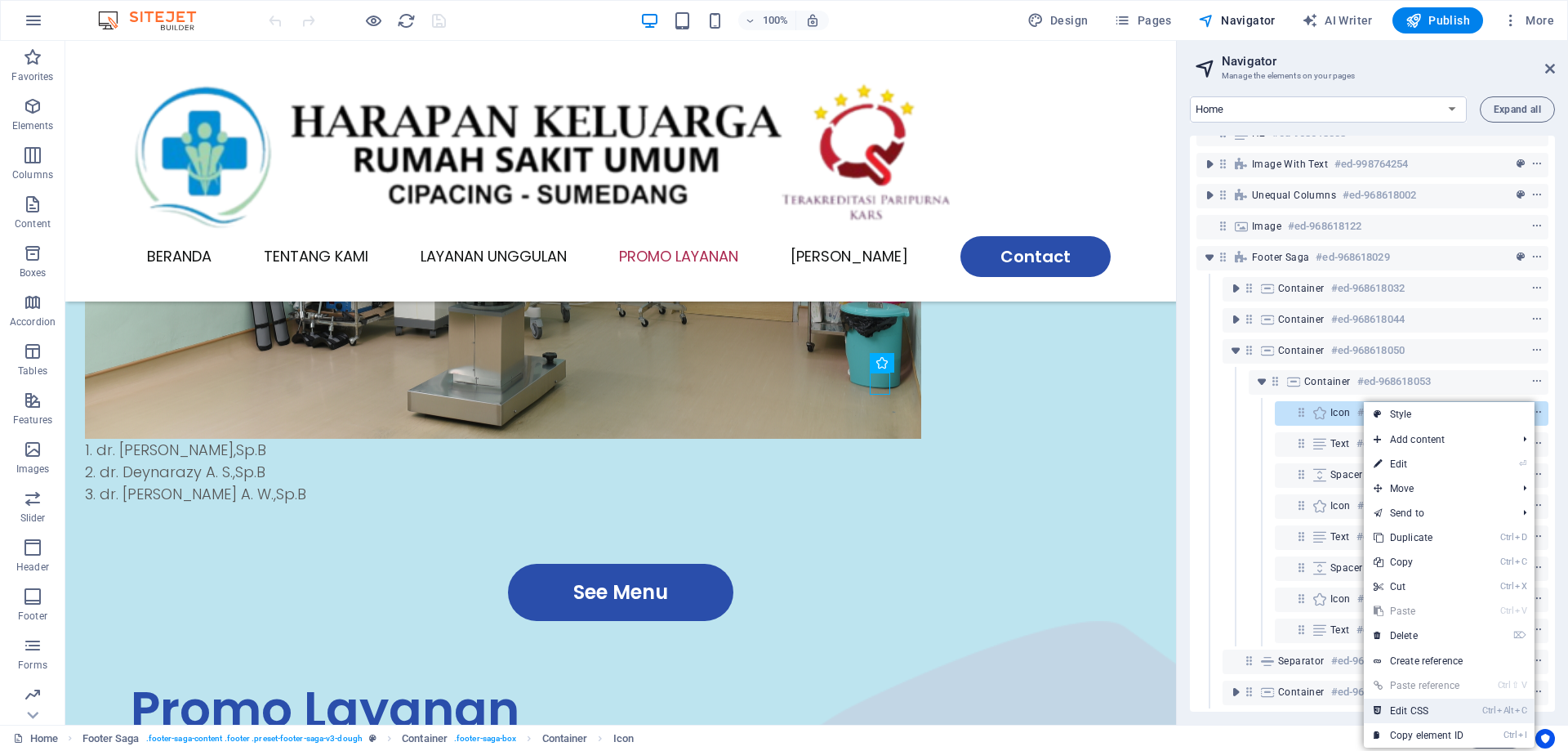
click at [1480, 710] on li "Ctrl Alt C Edit CSS" at bounding box center [1449, 711] width 170 height 25
click at [1418, 710] on link "Ctrl Alt C Edit CSS" at bounding box center [1419, 711] width 109 height 25
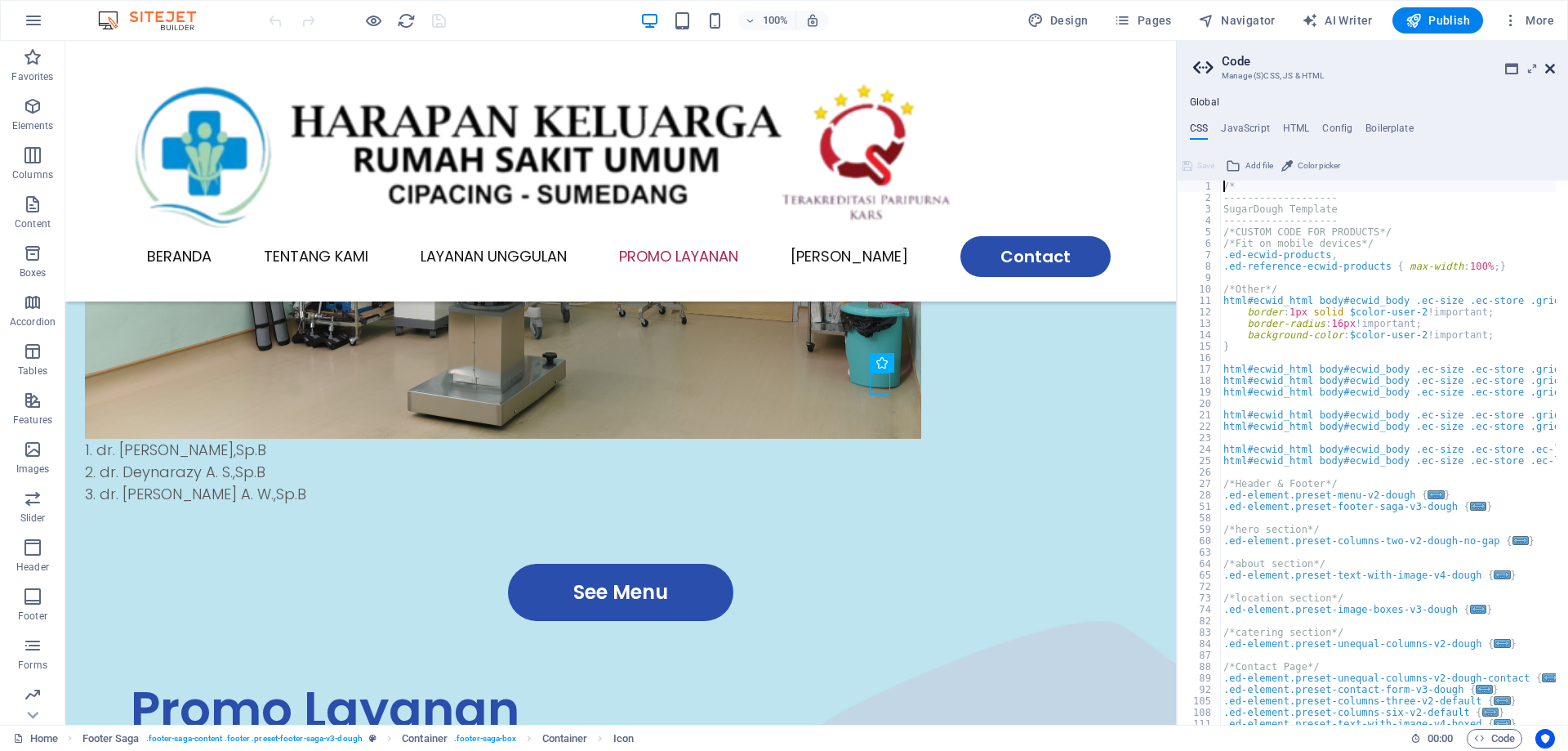
click at [1552, 64] on icon at bounding box center [1550, 68] width 10 height 13
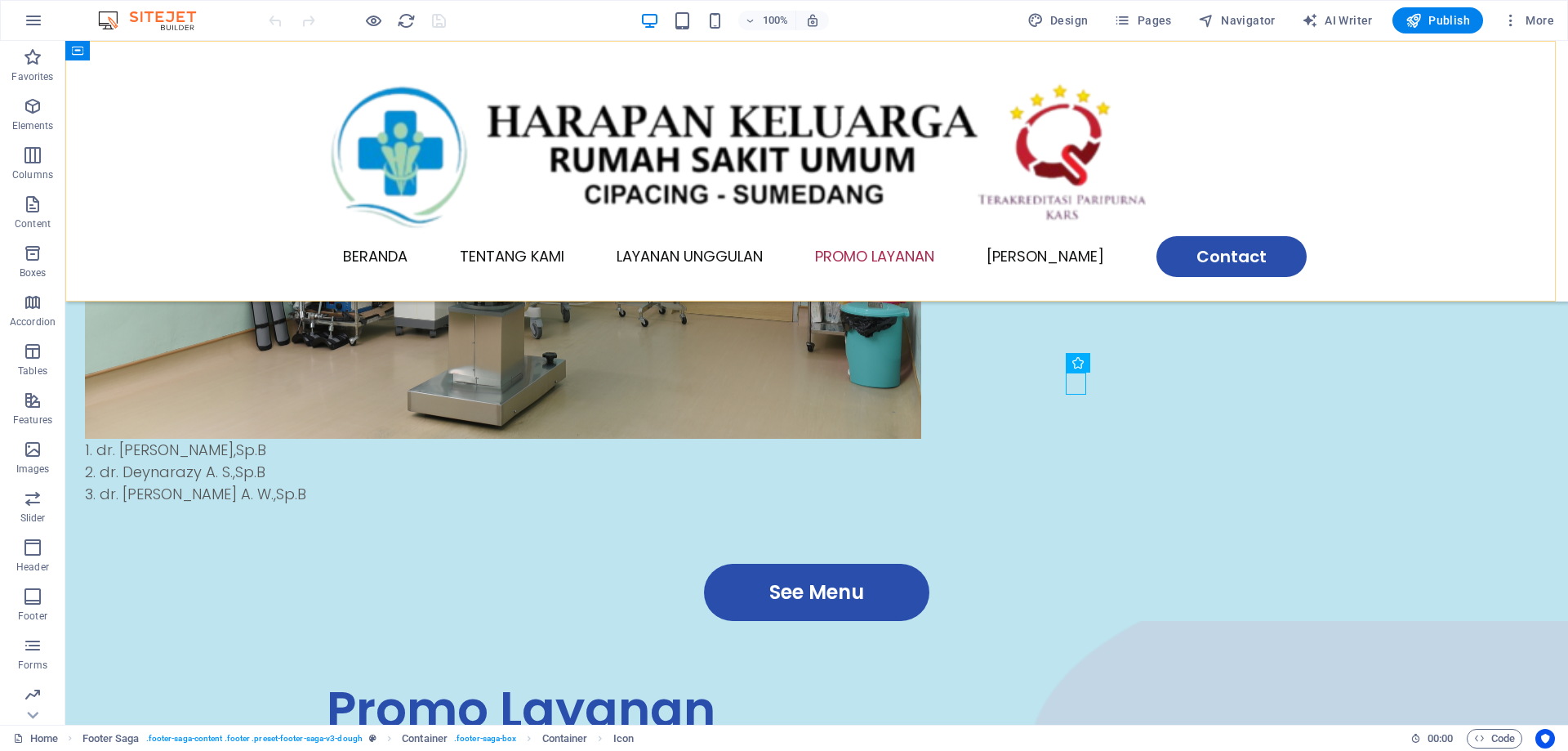
click at [1428, 218] on div "Menu Beranda Tentang Kami Layanan Unggulan Promo Layanan Mitra Kami Contact" at bounding box center [817, 171] width 1503 height 261
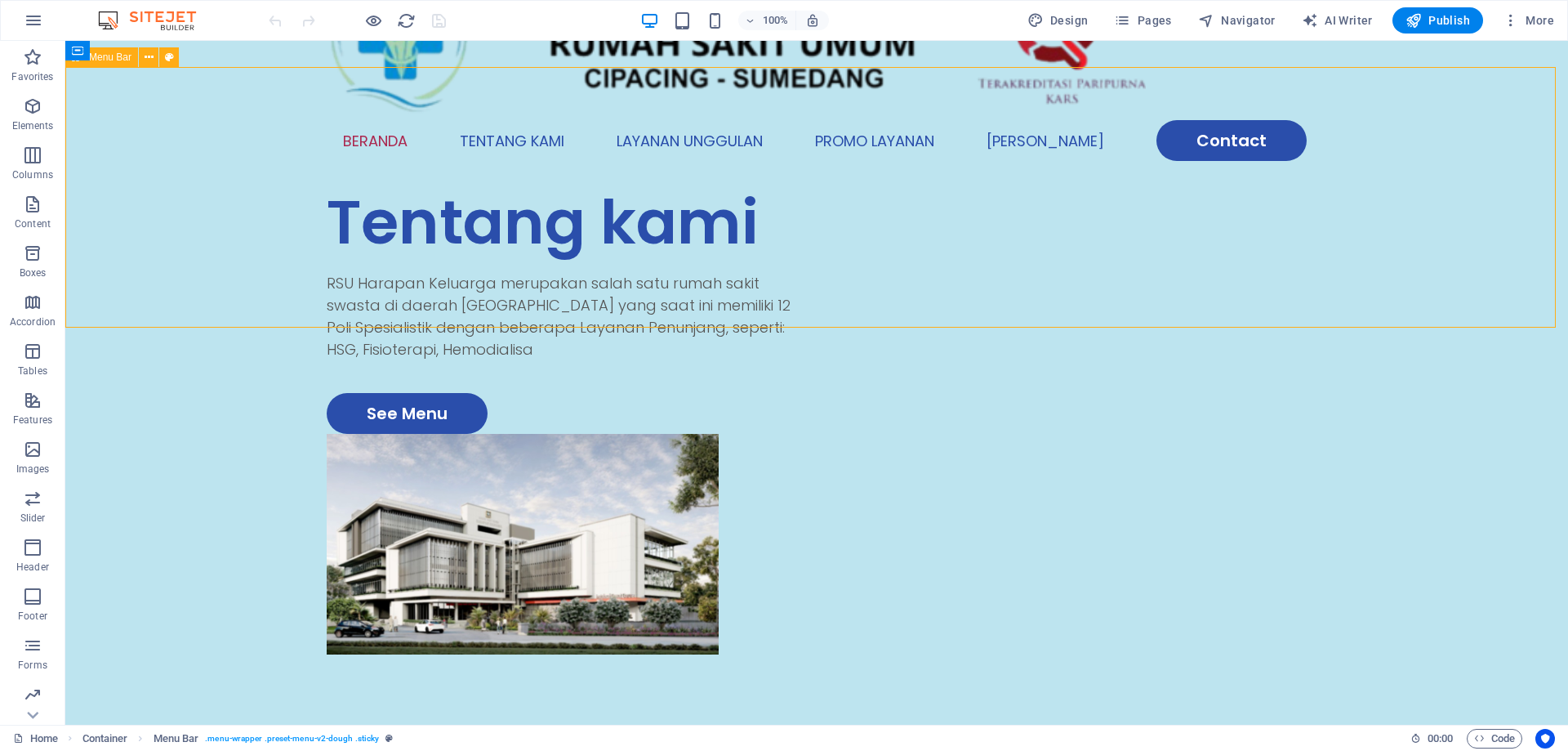
scroll to position [0, 0]
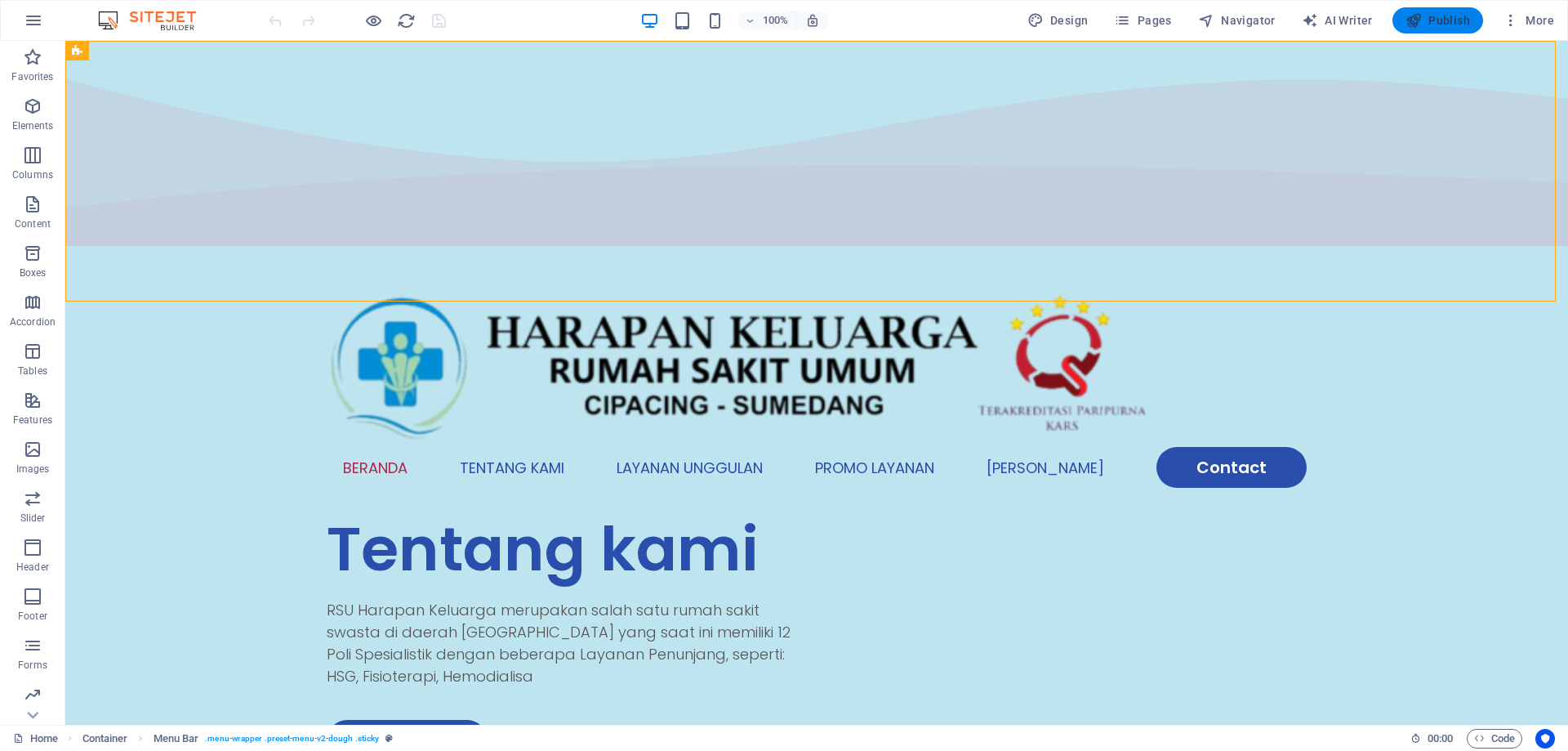
click at [1437, 20] on span "Publish" at bounding box center [1438, 20] width 64 height 16
